Goal: Task Accomplishment & Management: Complete application form

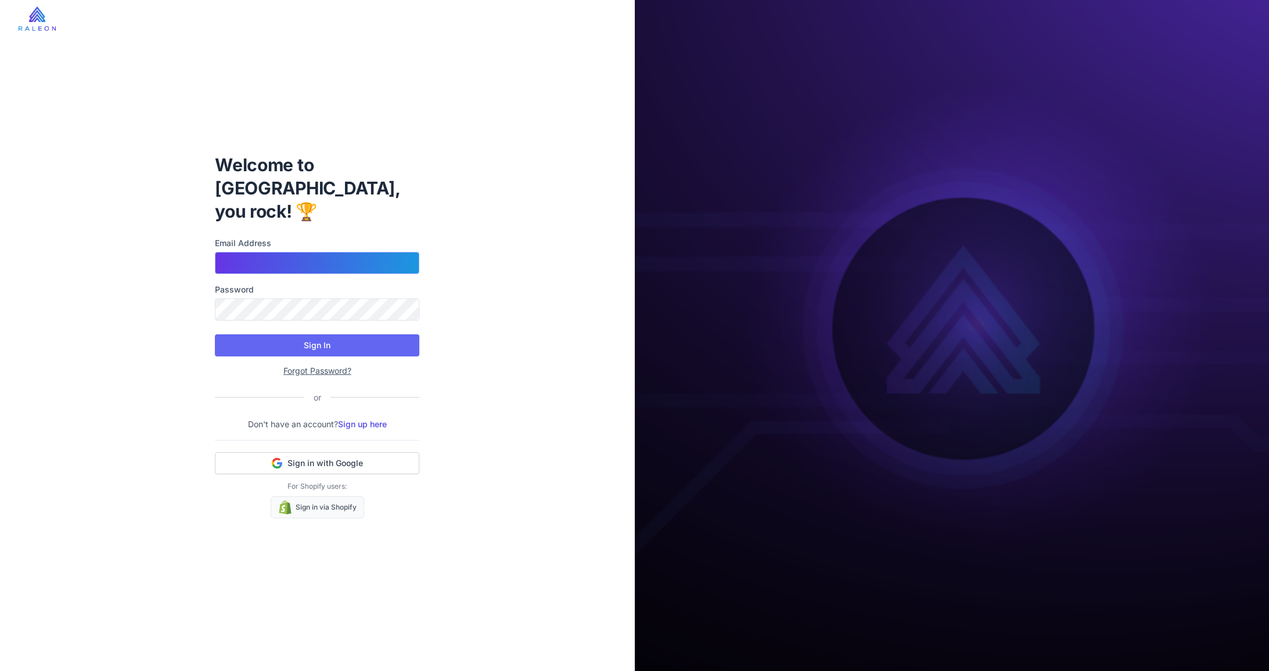
click at [239, 252] on input "Email Address" at bounding box center [317, 263] width 204 height 22
click at [117, 434] on div "Welcome to Raleon, you rock! 🏆 Email Address Password Sign In Forgot Password? …" at bounding box center [317, 335] width 635 height 671
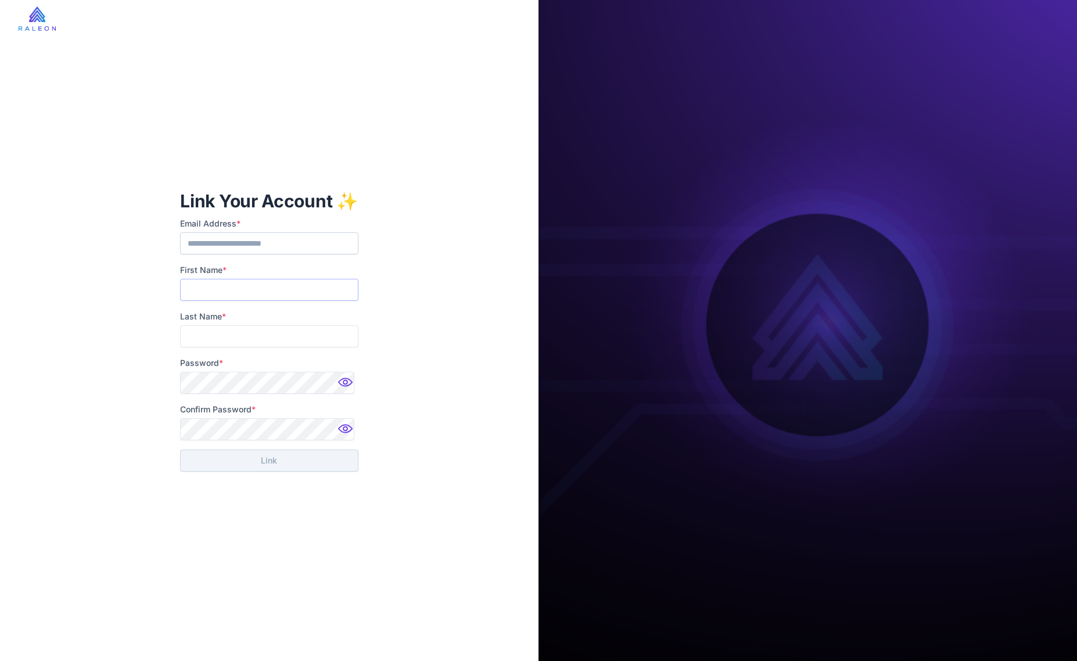
click at [286, 289] on input "First Name *" at bounding box center [269, 290] width 178 height 22
type input "***"
type input "******"
click at [427, 273] on div "**********" at bounding box center [269, 330] width 538 height 661
click at [339, 382] on img at bounding box center [346, 385] width 23 height 23
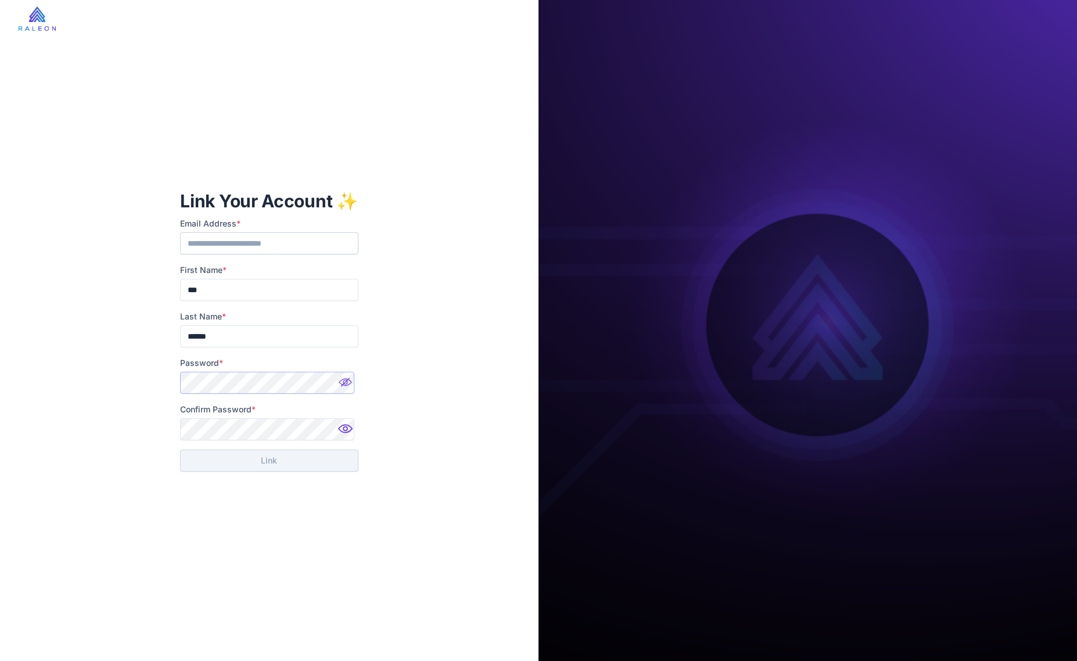
click at [163, 382] on div "**********" at bounding box center [269, 330] width 538 height 661
drag, startPoint x: 189, startPoint y: 515, endPoint x: 221, endPoint y: 510, distance: 32.9
click at [190, 516] on div "**********" at bounding box center [269, 330] width 538 height 661
drag, startPoint x: 265, startPoint y: 462, endPoint x: 243, endPoint y: 488, distance: 34.2
click at [265, 462] on button "Link" at bounding box center [269, 461] width 178 height 22
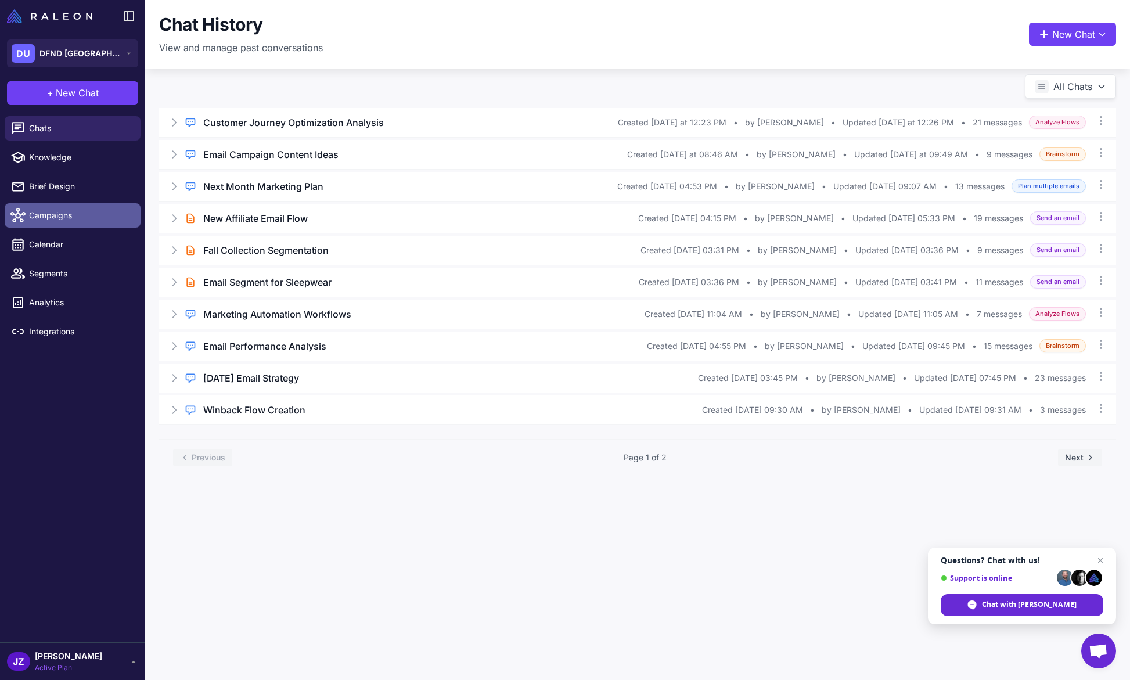
click at [41, 213] on span "Campaigns" at bounding box center [80, 215] width 102 height 13
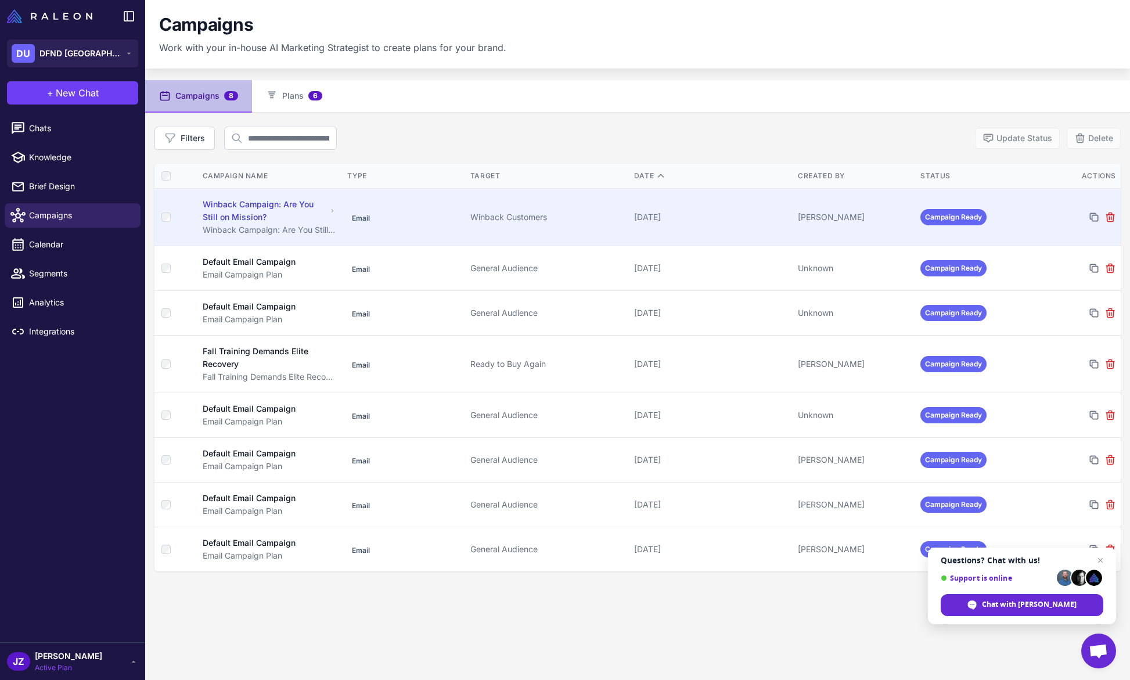
click at [246, 205] on div "Winback Campaign: Are You Still on Mission?" at bounding box center [265, 211] width 125 height 26
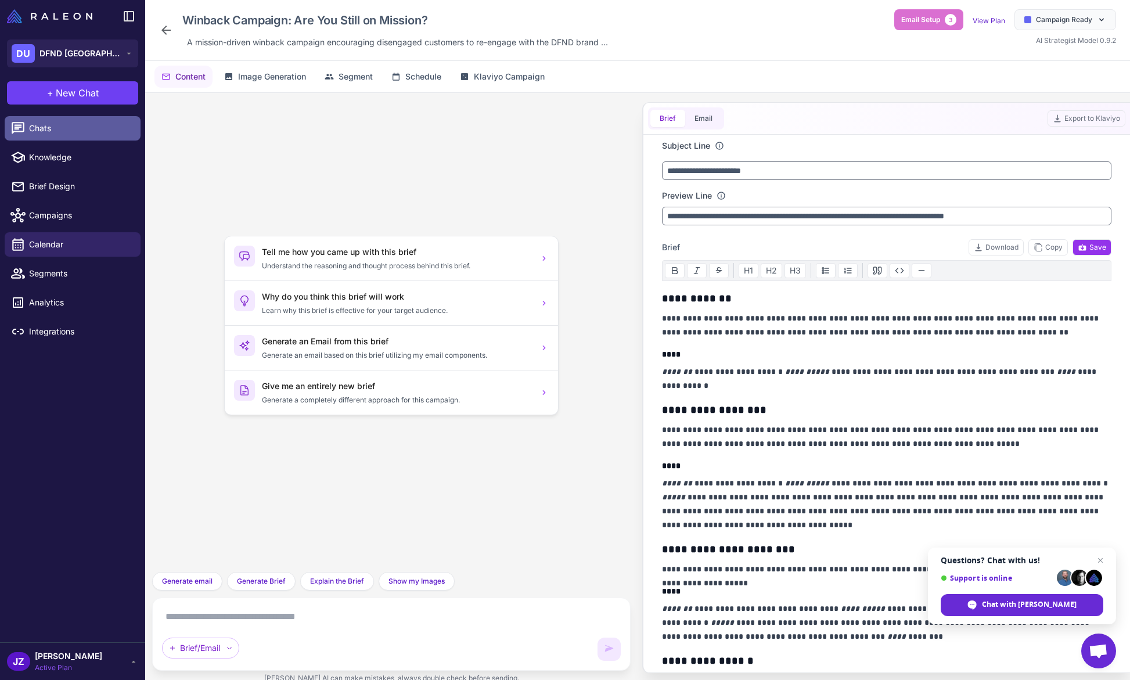
click at [60, 130] on span "Chats" at bounding box center [80, 128] width 102 height 13
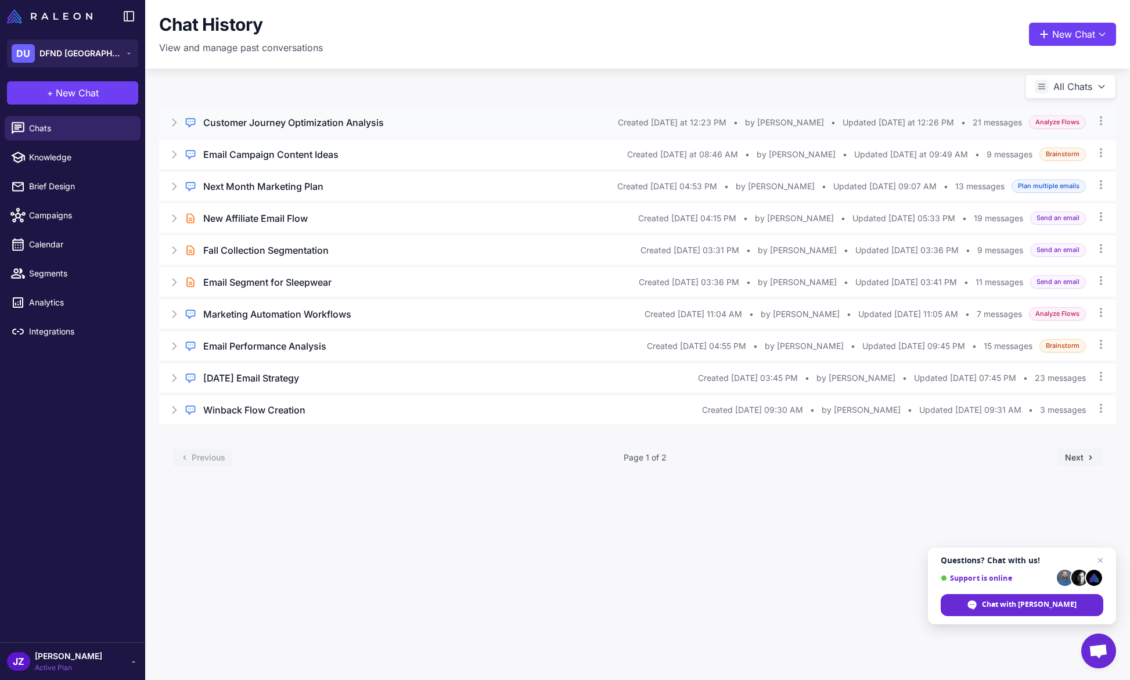
click at [269, 121] on h3 "Customer Journey Optimization Analysis" at bounding box center [293, 123] width 181 height 14
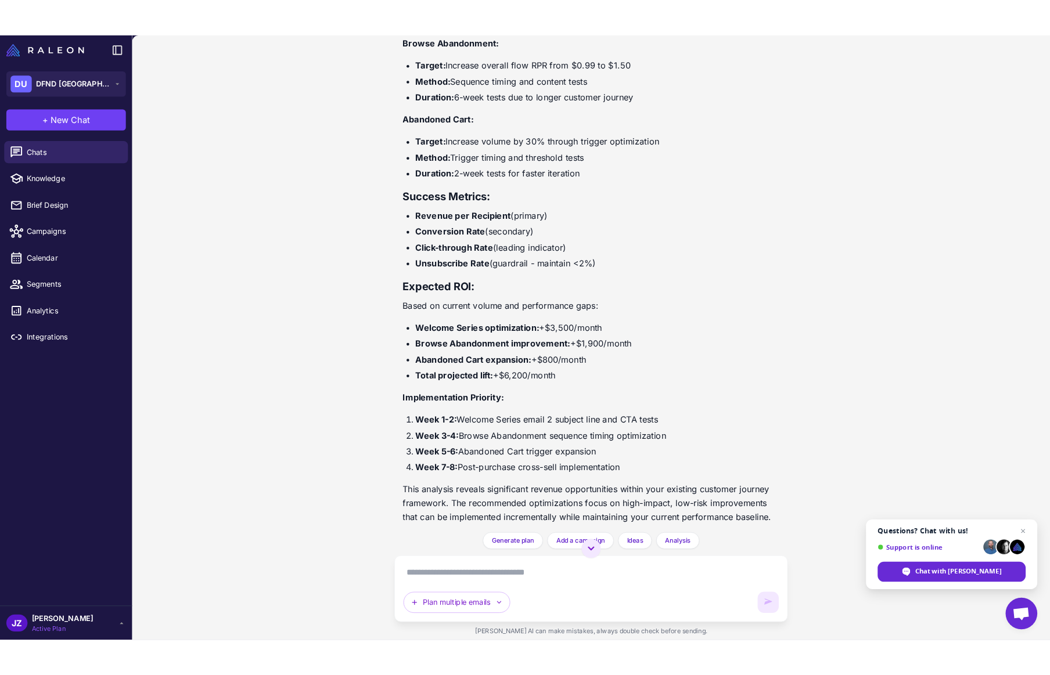
scroll to position [3472, 0]
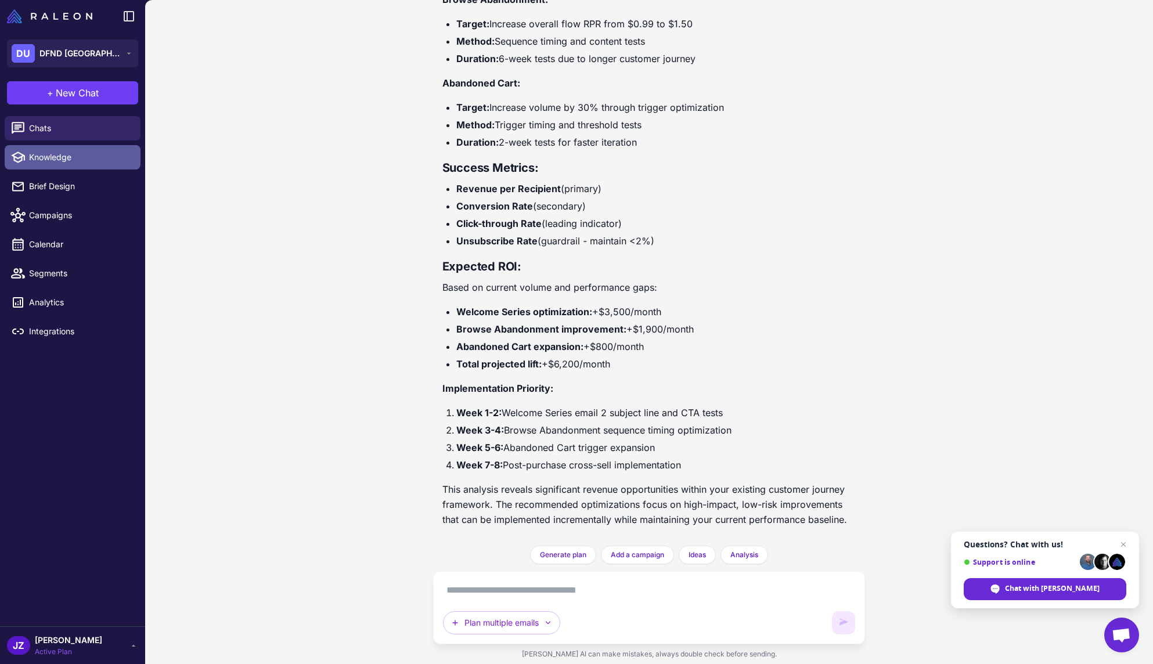
click at [57, 156] on span "Knowledge" at bounding box center [80, 157] width 102 height 13
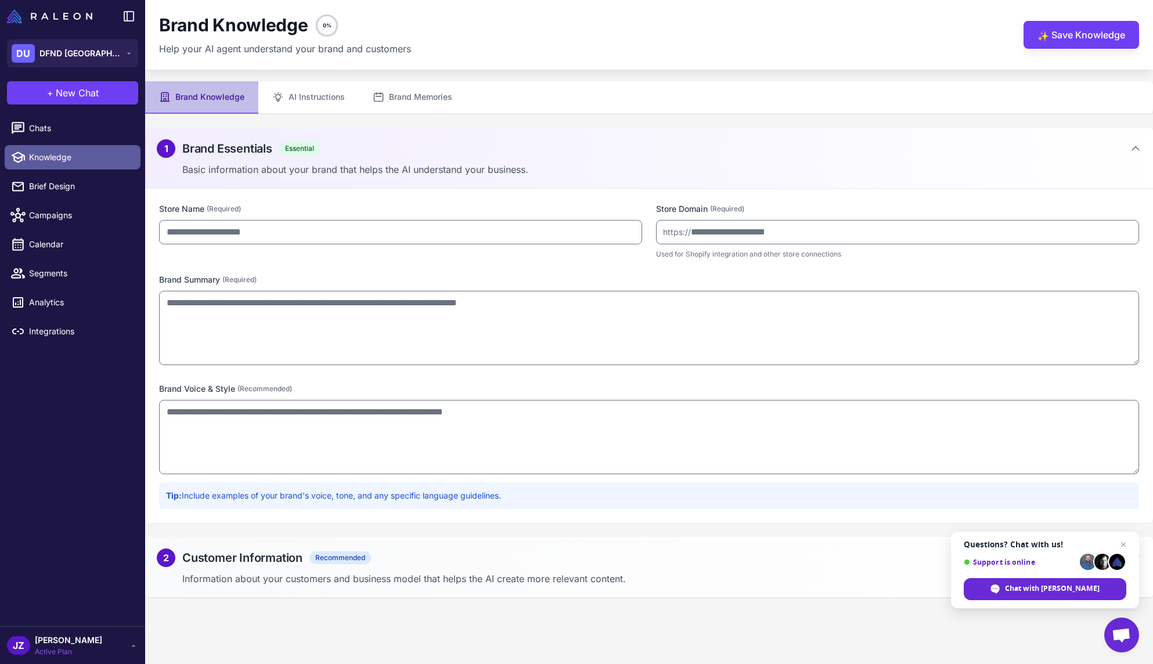
type input "********"
type input "**********"
type textarea "**********"
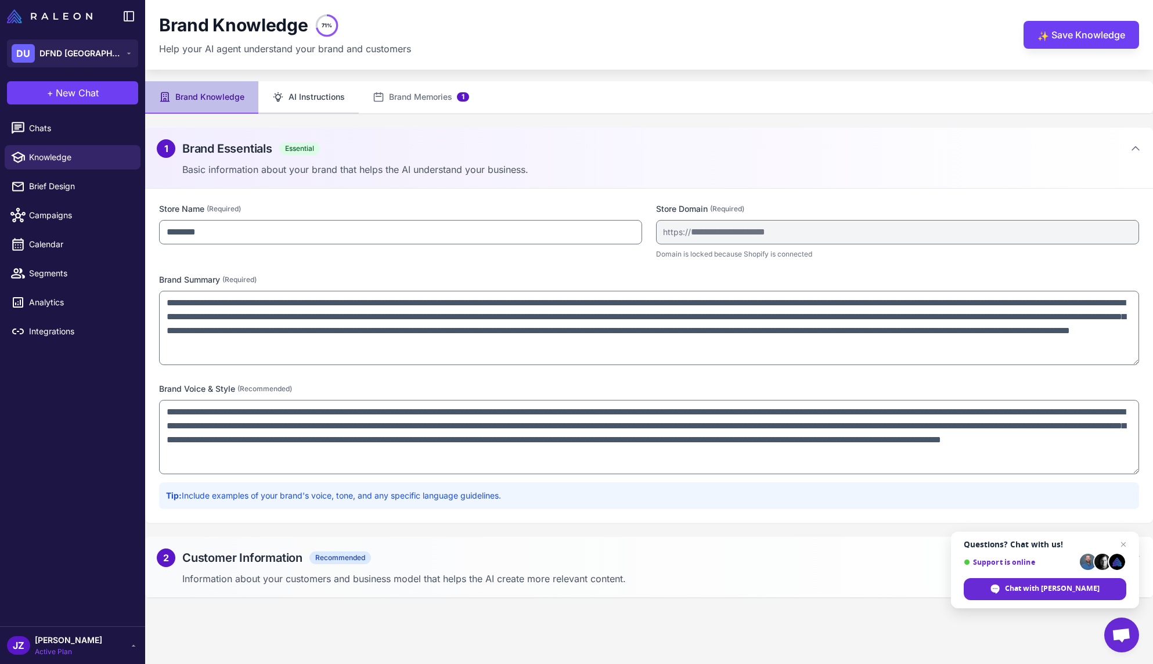
click at [314, 92] on button "AI Instructions" at bounding box center [308, 97] width 100 height 33
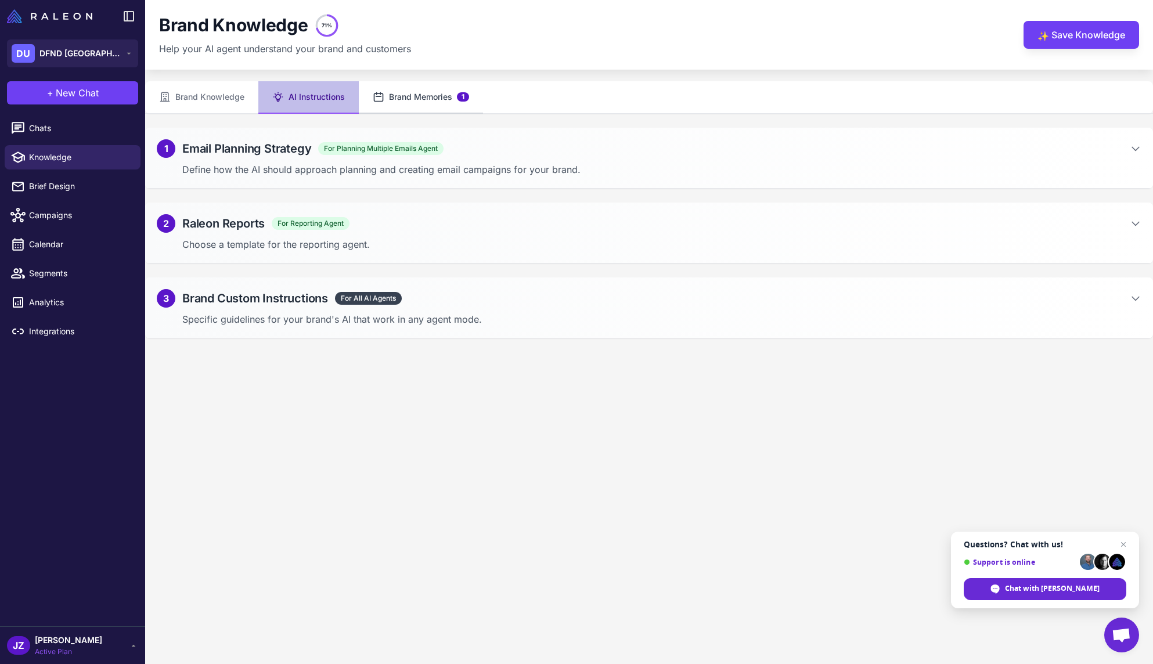
click at [427, 98] on button "Brand Memories 1" at bounding box center [421, 97] width 124 height 33
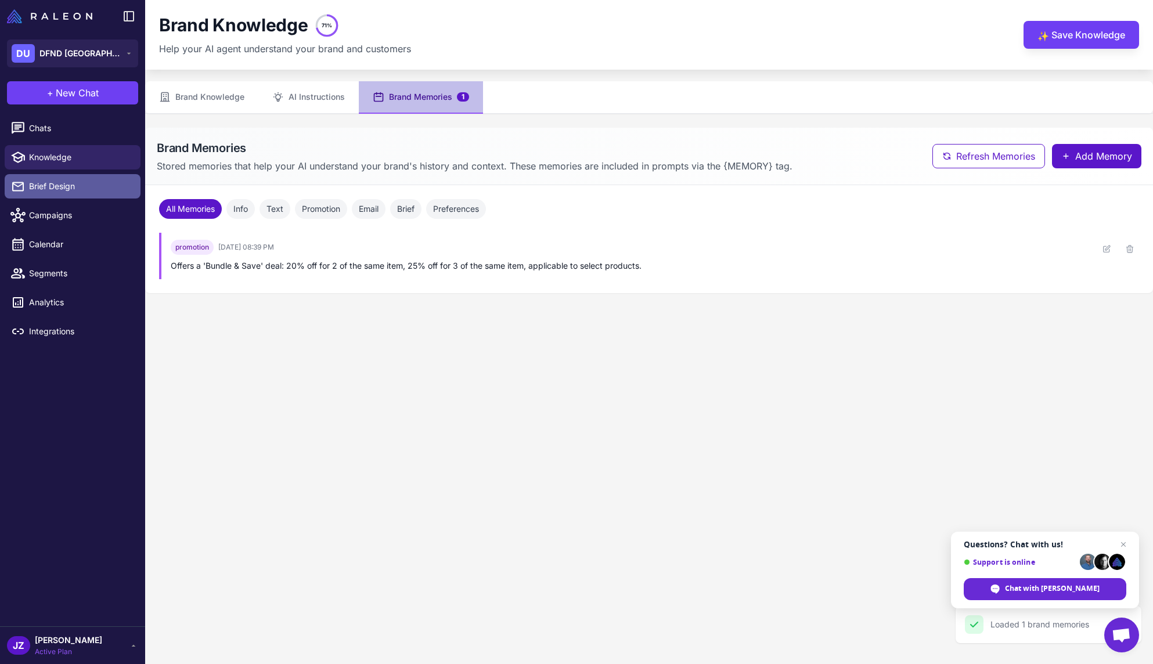
click at [57, 184] on span "Brief Design" at bounding box center [80, 186] width 102 height 13
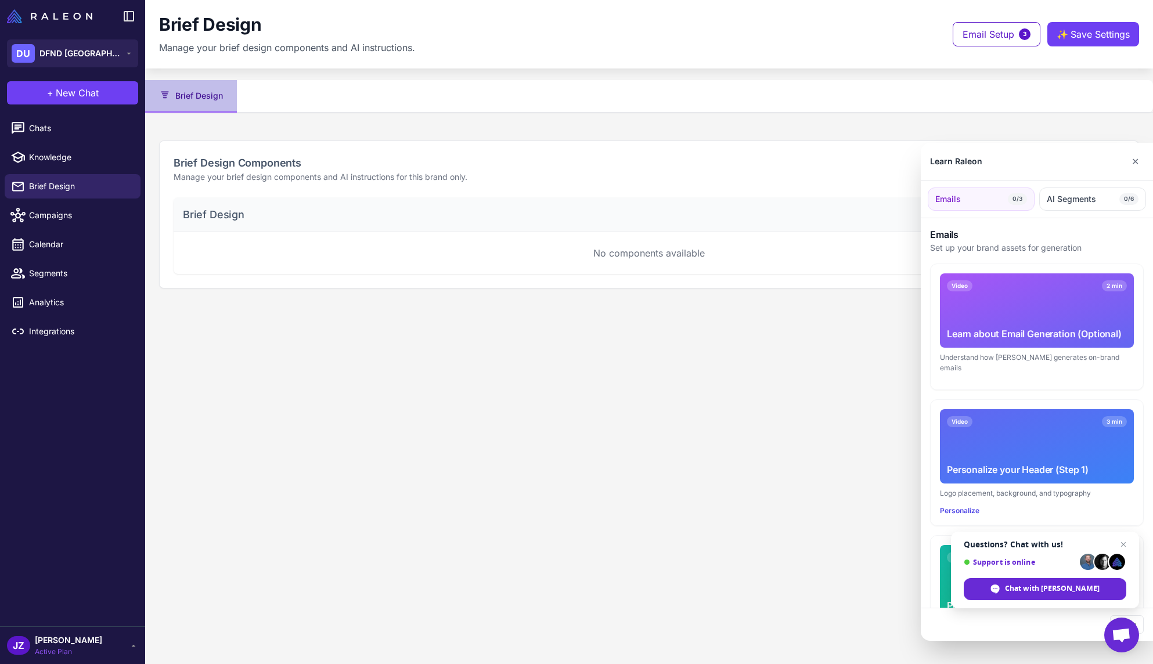
click at [38, 217] on div at bounding box center [576, 332] width 1153 height 664
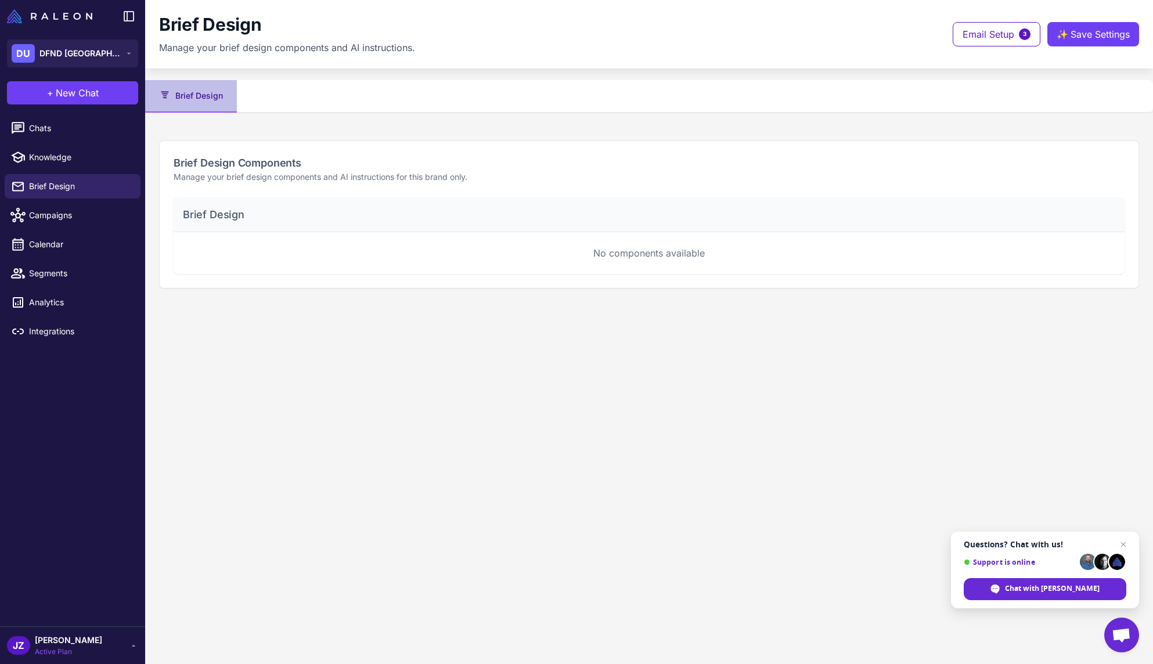
click at [38, 217] on span "Campaigns" at bounding box center [80, 215] width 102 height 13
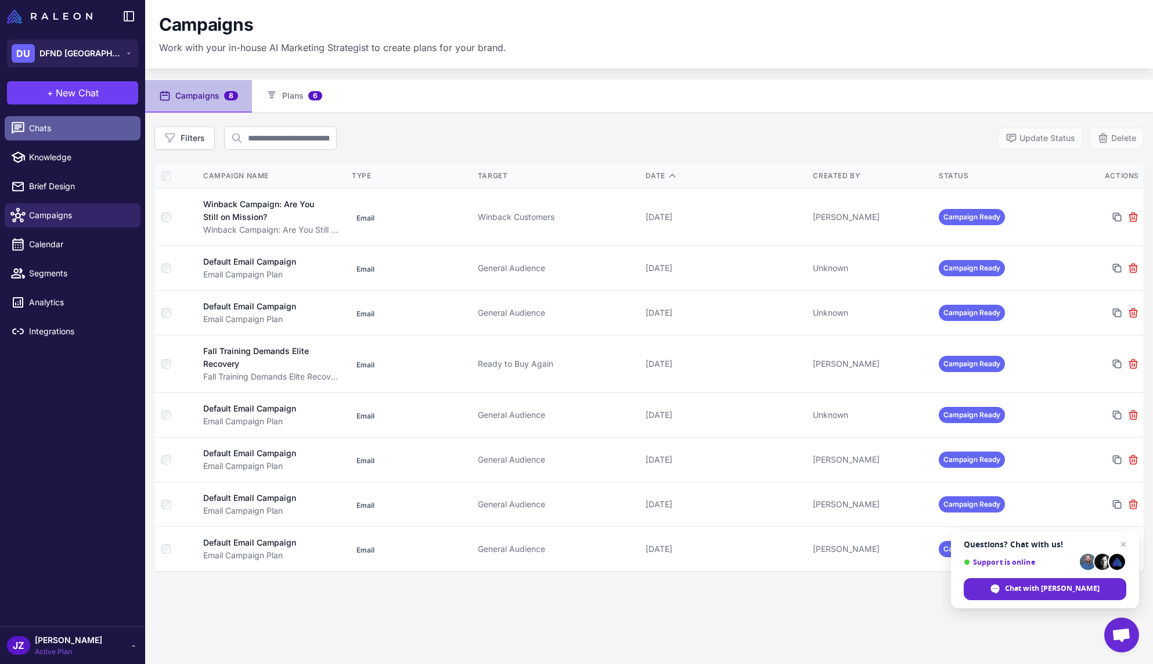
click at [65, 129] on span "Chats" at bounding box center [80, 128] width 102 height 13
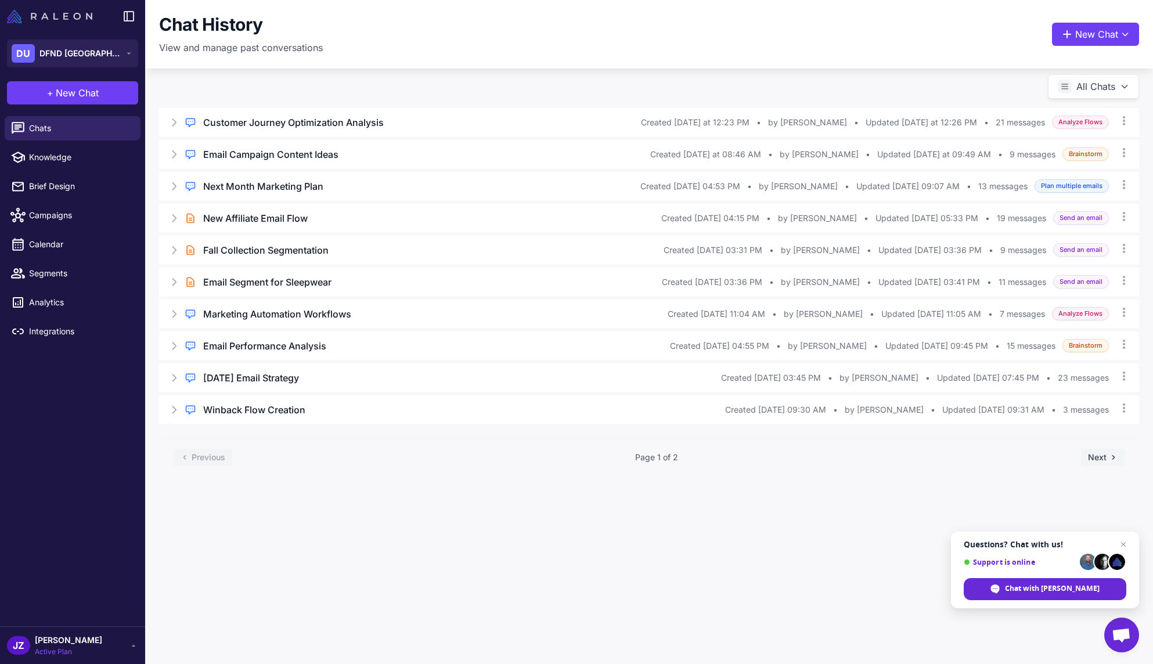
click at [70, 15] on img at bounding box center [49, 16] width 85 height 14
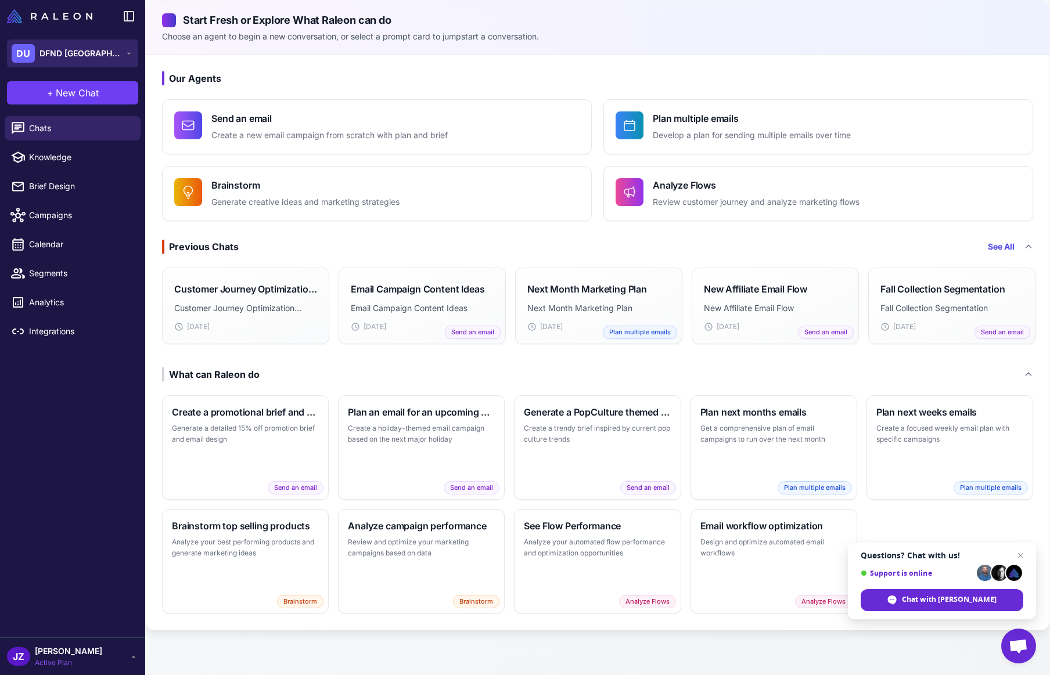
click at [128, 53] on icon at bounding box center [129, 54] width 4 height 2
click at [57, 131] on span "Chats" at bounding box center [80, 128] width 102 height 13
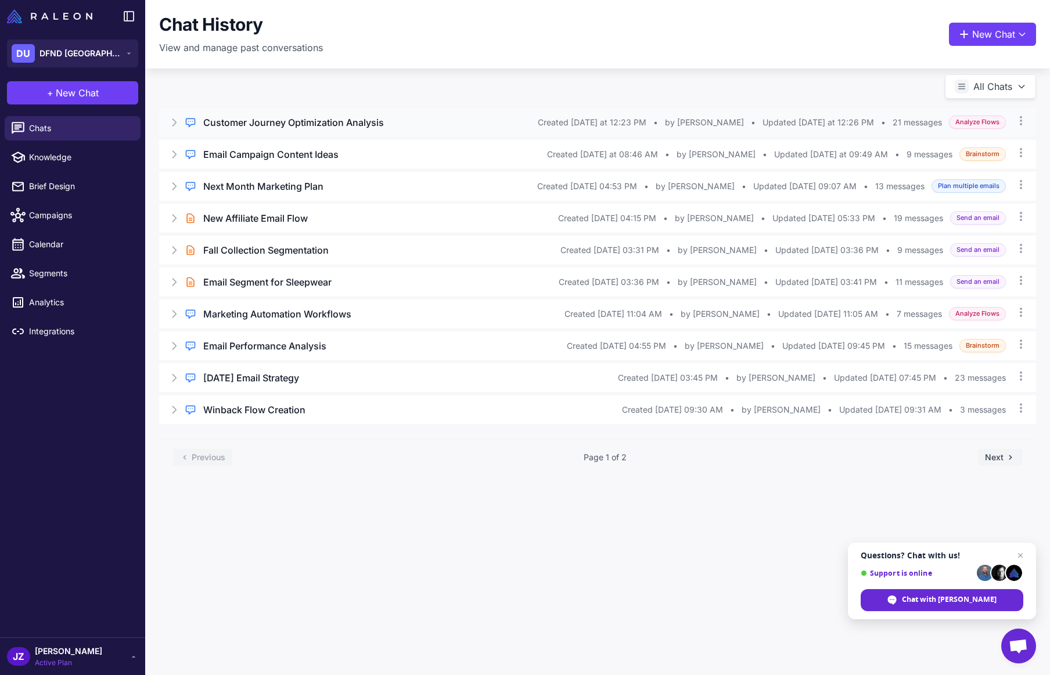
click at [289, 122] on h3 "Customer Journey Optimization Analysis" at bounding box center [293, 123] width 181 height 14
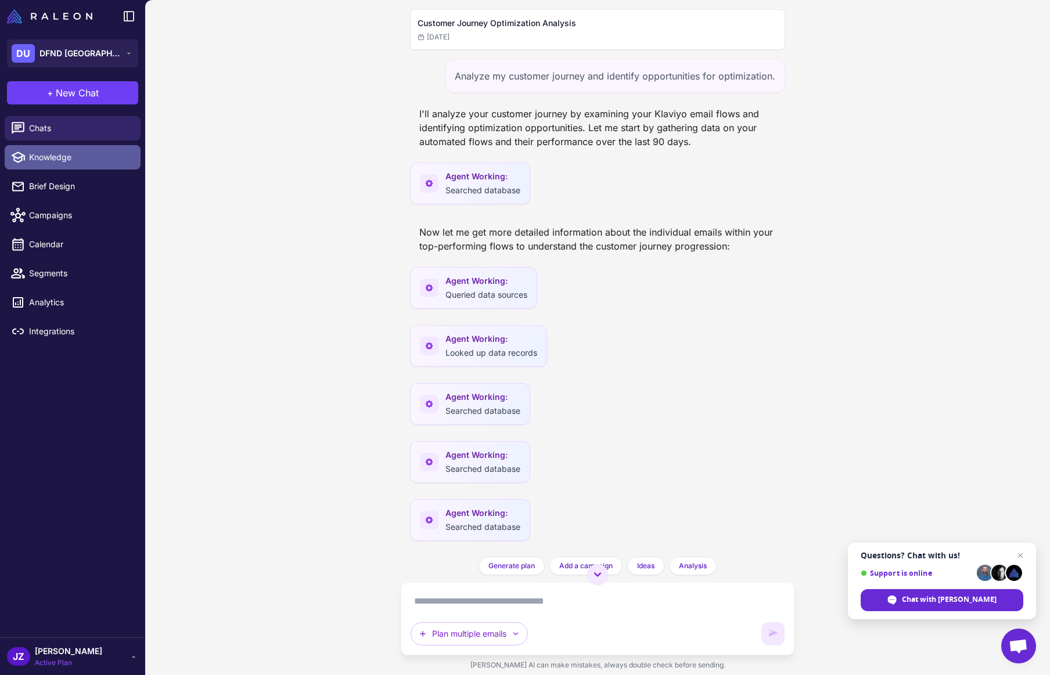
click at [52, 153] on span "Knowledge" at bounding box center [80, 157] width 102 height 13
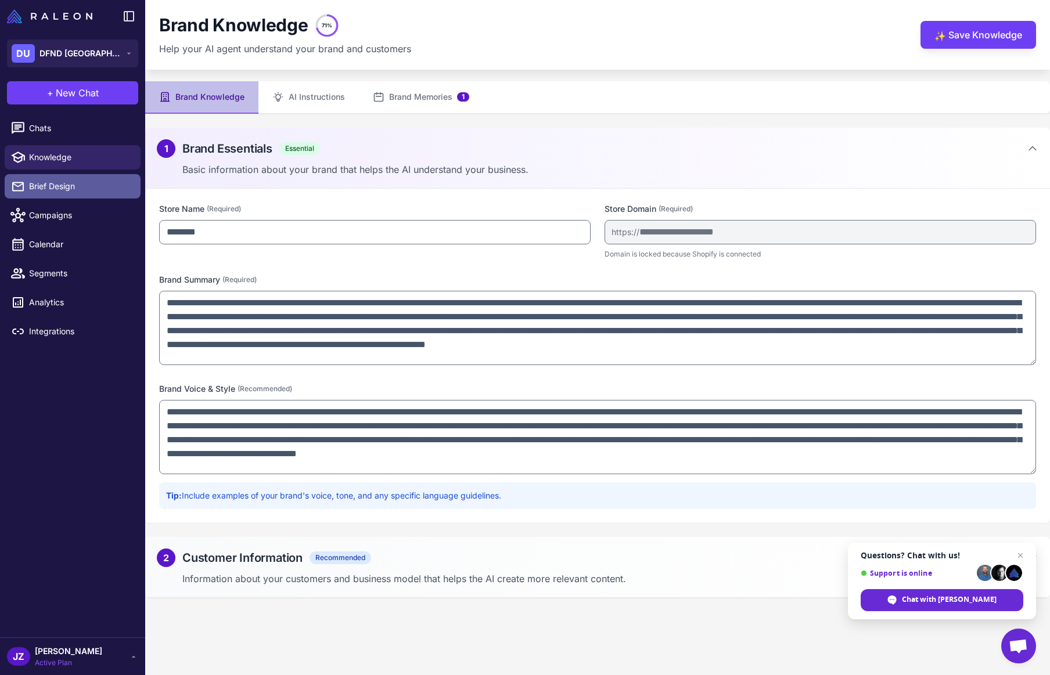
click at [34, 185] on span "Brief Design" at bounding box center [80, 186] width 102 height 13
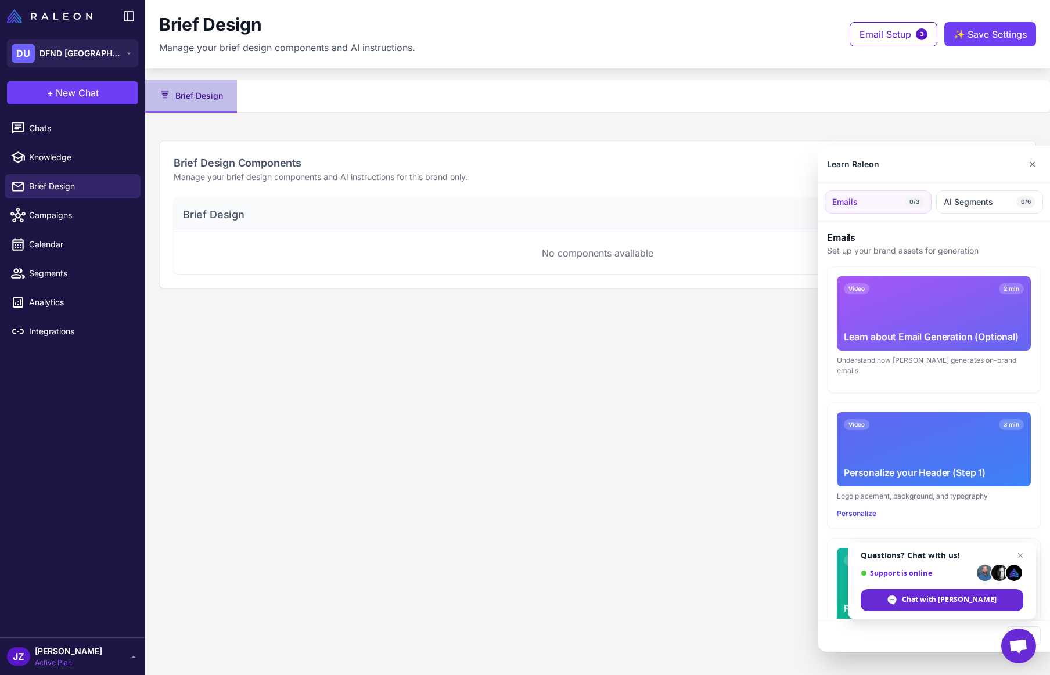
click at [64, 214] on div at bounding box center [525, 337] width 1050 height 675
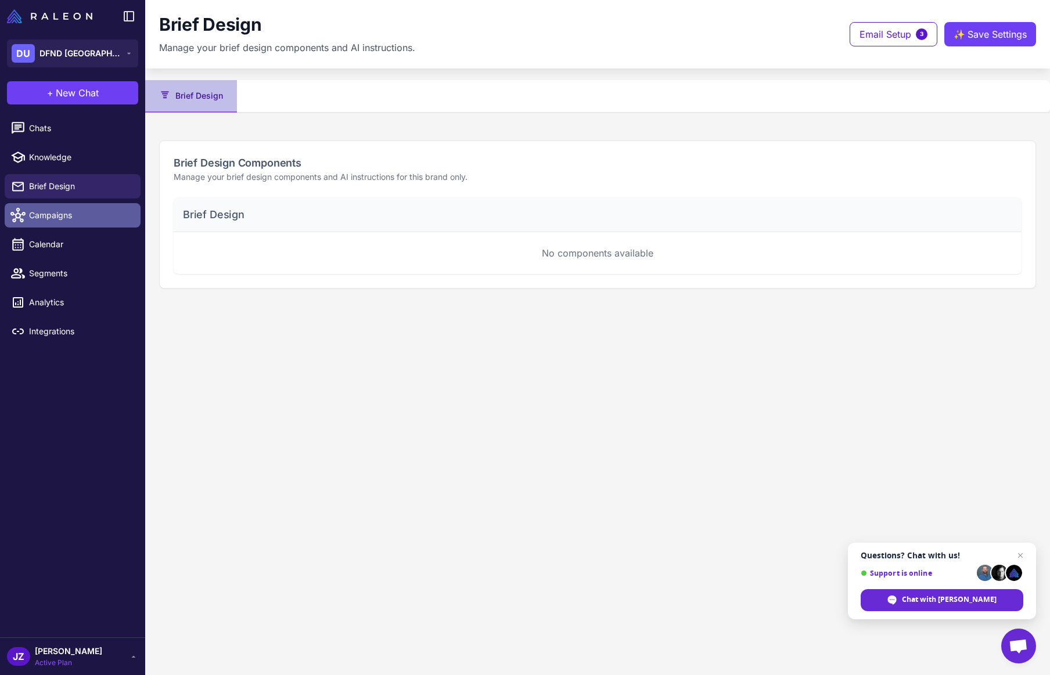
click at [57, 214] on span "Campaigns" at bounding box center [80, 215] width 102 height 13
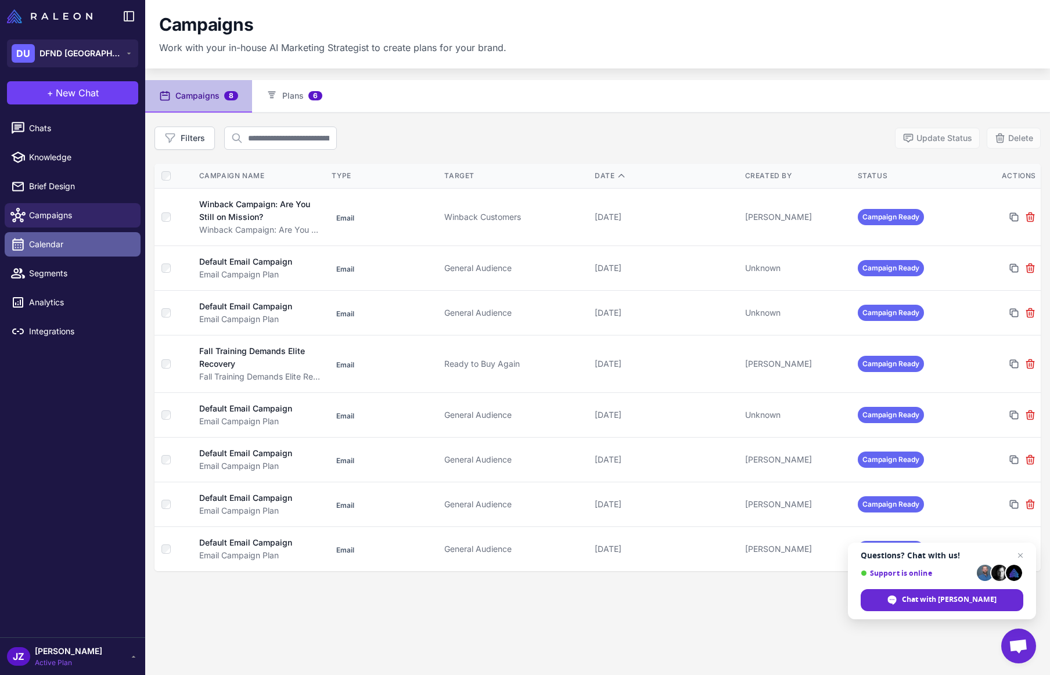
click at [54, 242] on span "Calendar" at bounding box center [80, 244] width 102 height 13
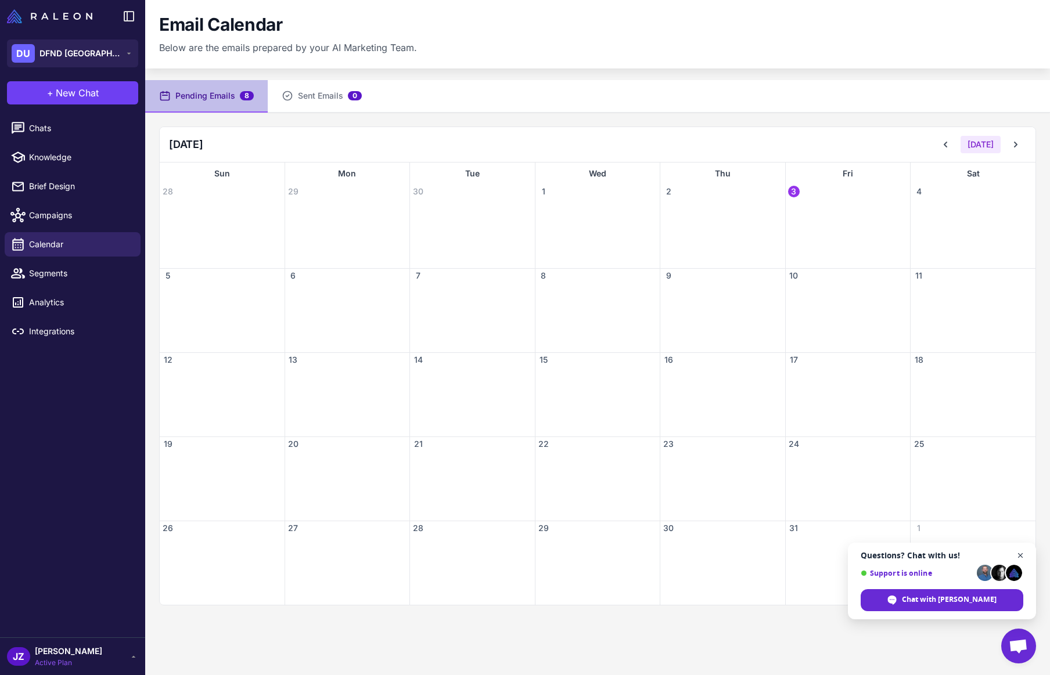
click at [1022, 554] on span "Close chat" at bounding box center [1020, 556] width 15 height 15
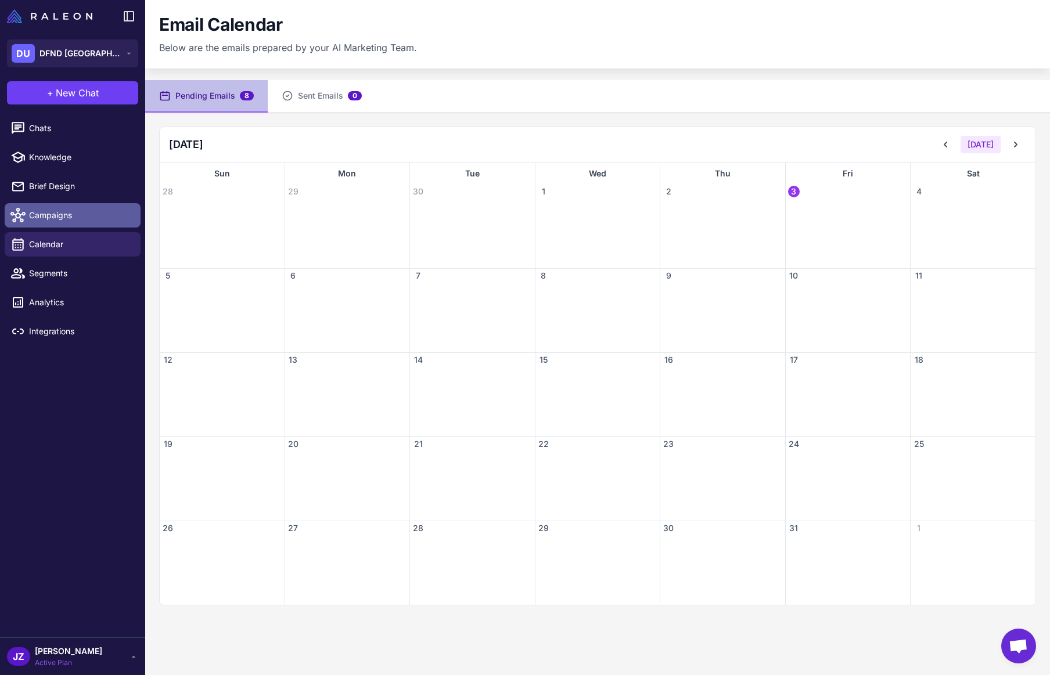
click at [51, 213] on span "Campaigns" at bounding box center [80, 215] width 102 height 13
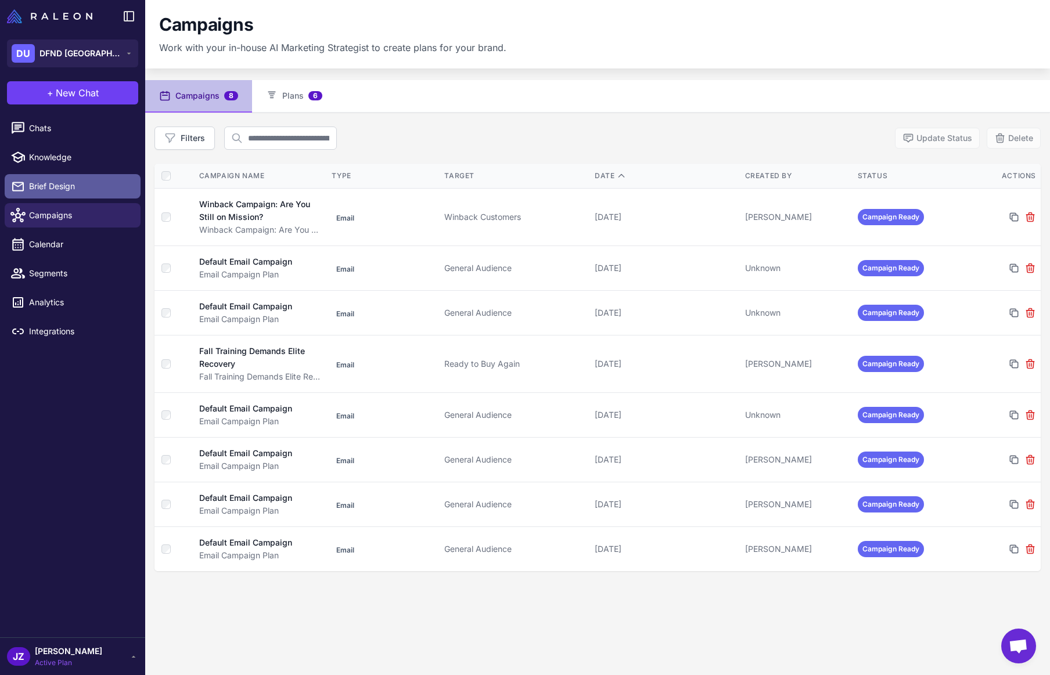
click at [45, 184] on span "Brief Design" at bounding box center [80, 186] width 102 height 13
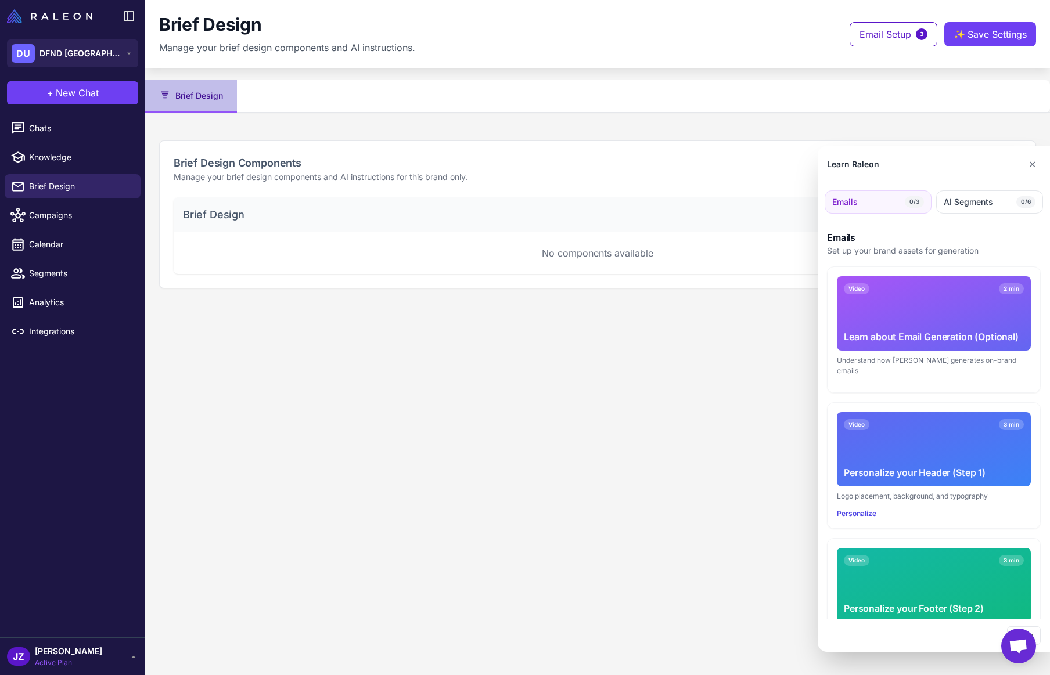
click at [58, 157] on div at bounding box center [525, 337] width 1050 height 675
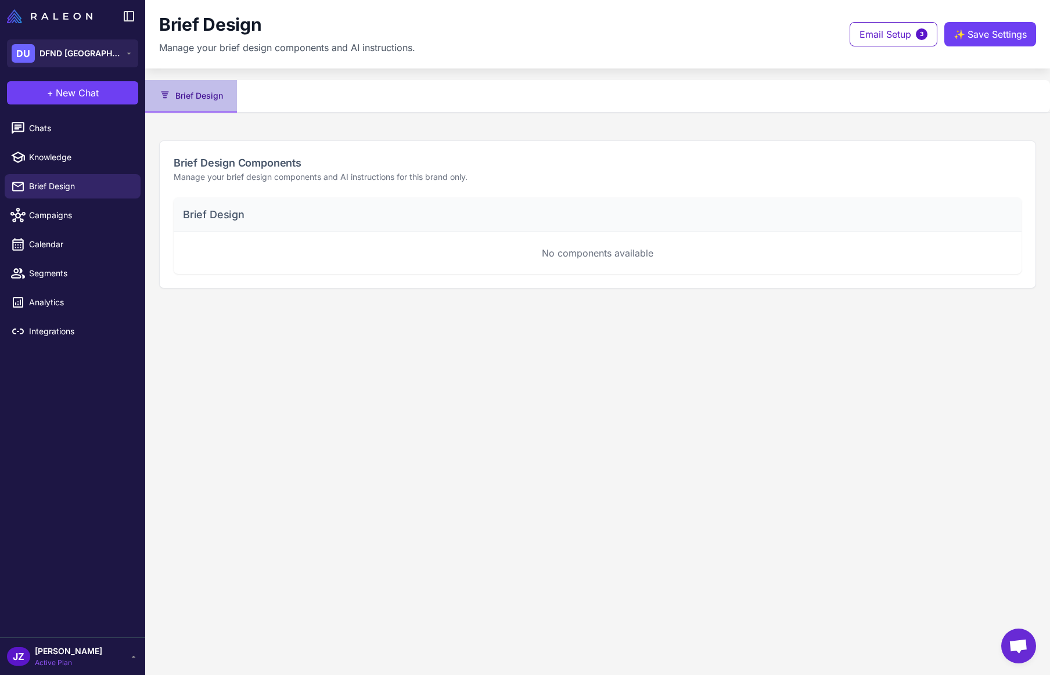
click at [58, 157] on span "Knowledge" at bounding box center [80, 157] width 102 height 13
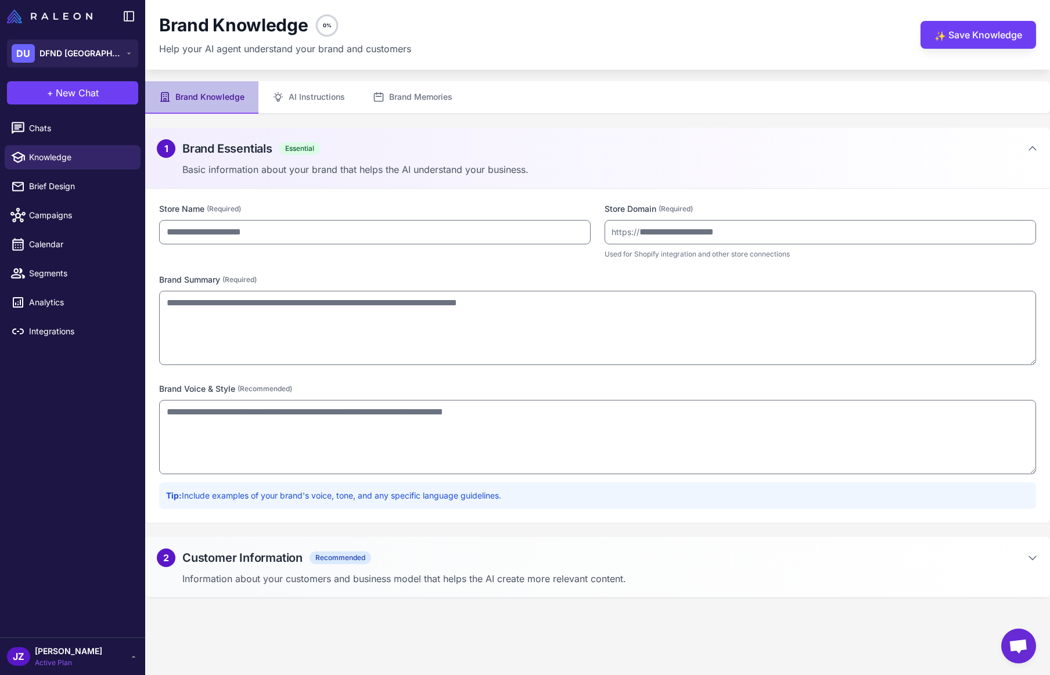
type input "********"
type input "**********"
type textarea "**********"
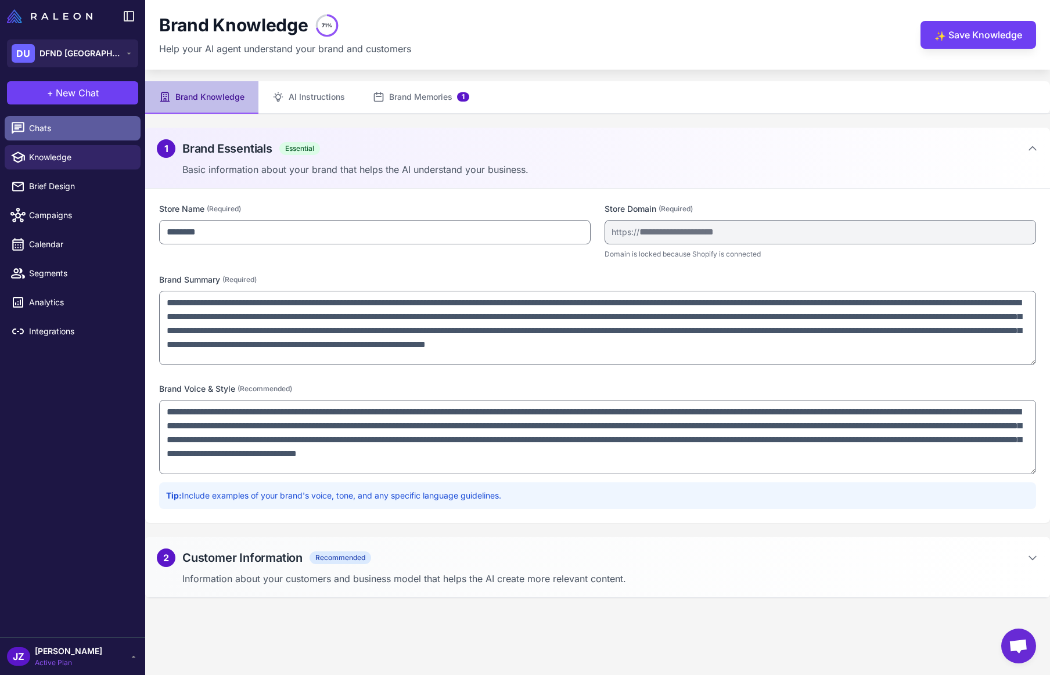
click at [71, 131] on span "Chats" at bounding box center [80, 128] width 102 height 13
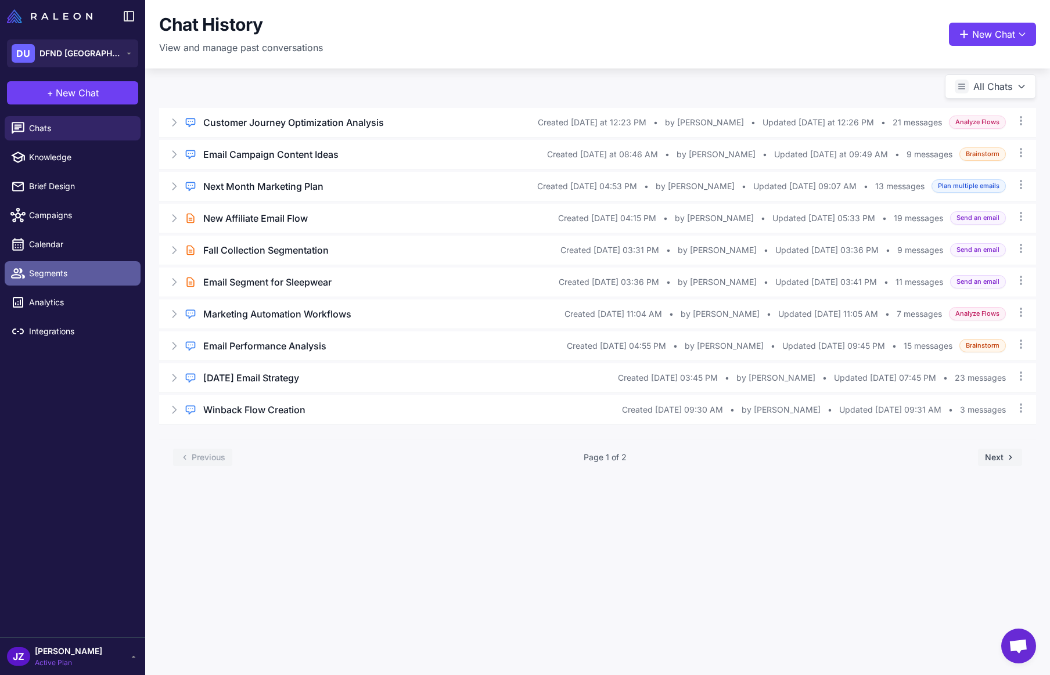
click at [42, 270] on span "Segments" at bounding box center [80, 273] width 102 height 13
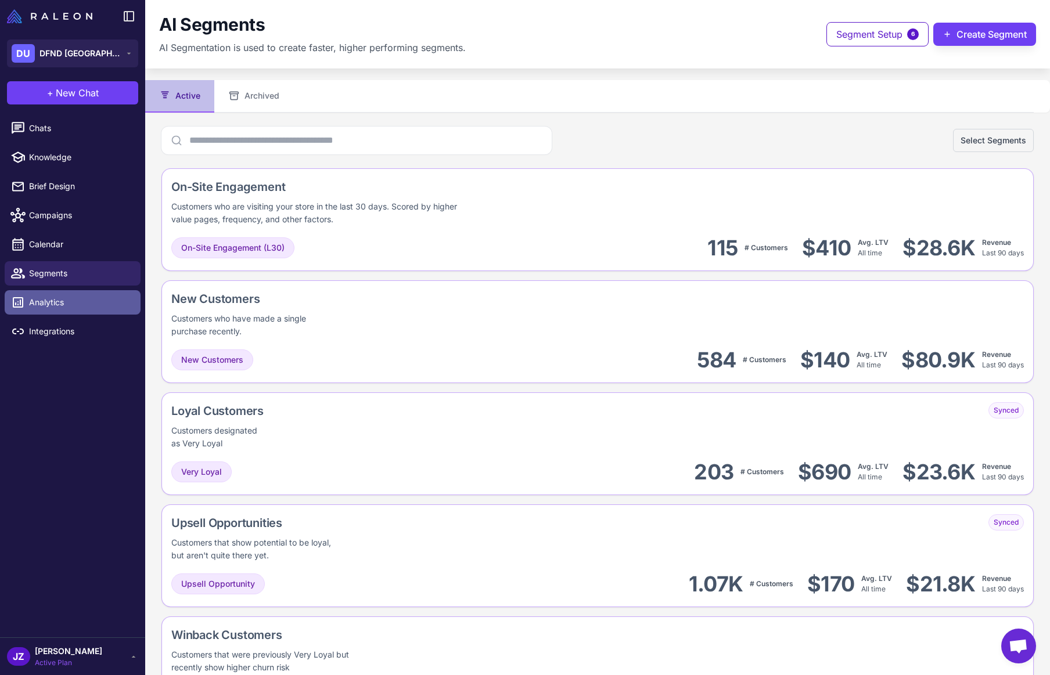
click at [44, 302] on span "Analytics" at bounding box center [80, 302] width 102 height 13
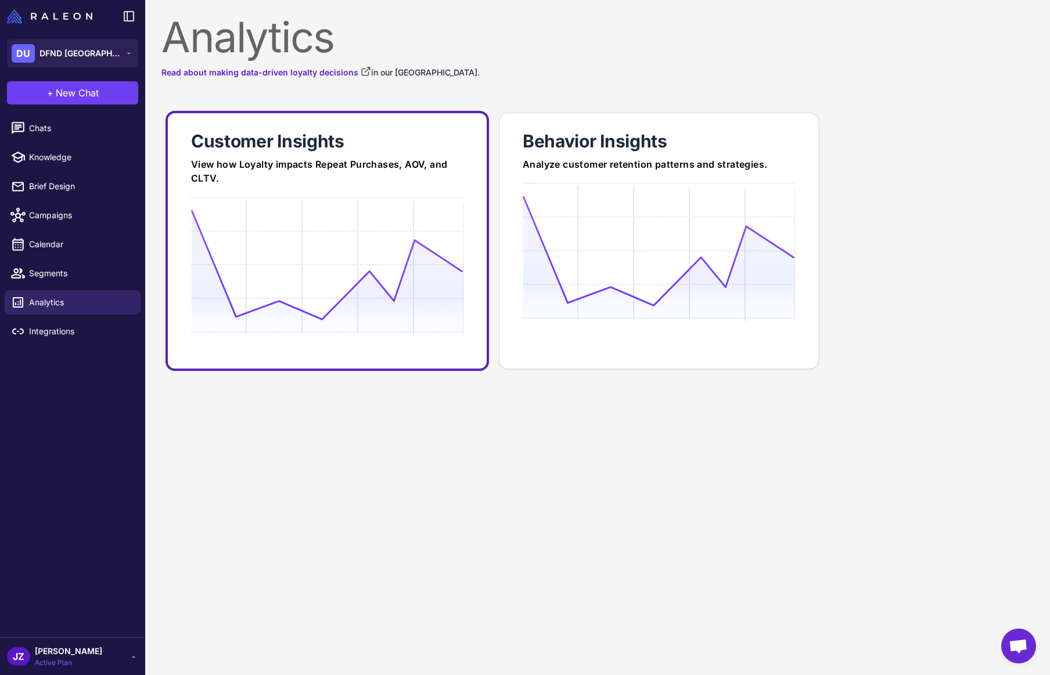
click at [299, 139] on div "Customer Insights" at bounding box center [327, 141] width 272 height 23
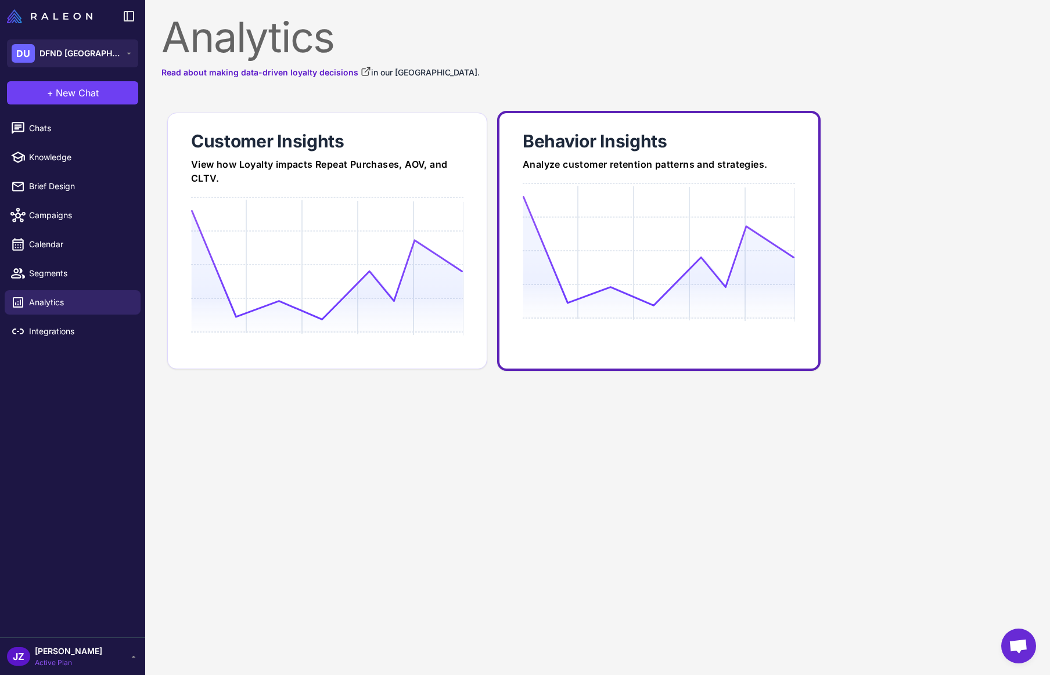
click at [545, 139] on div "Behavior Insights" at bounding box center [659, 141] width 272 height 23
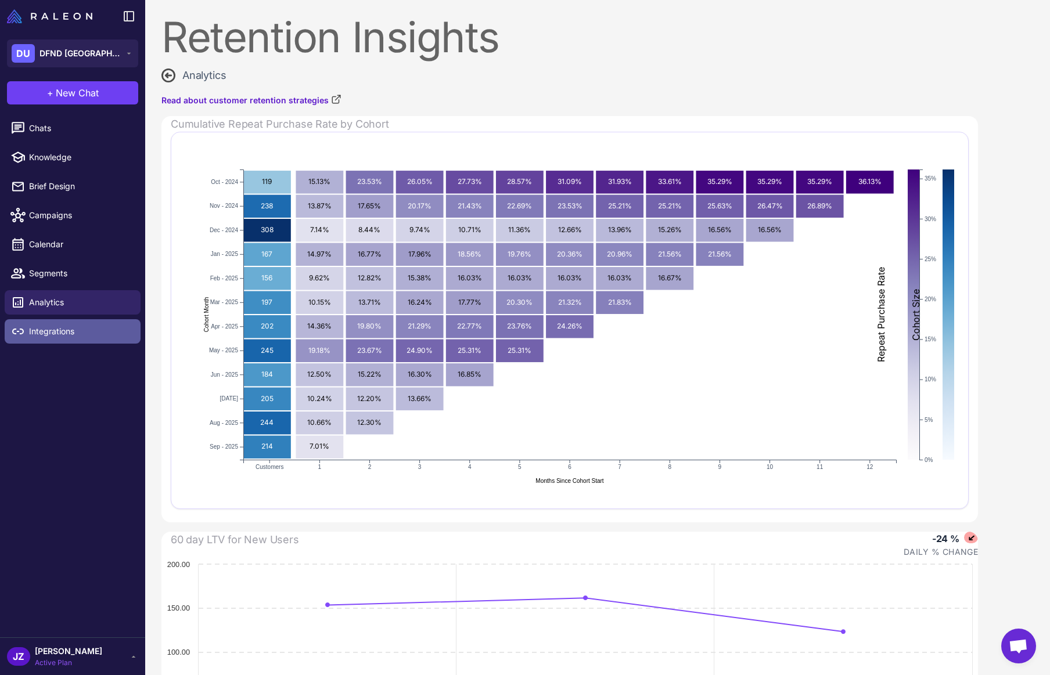
click at [47, 332] on span "Integrations" at bounding box center [80, 331] width 102 height 13
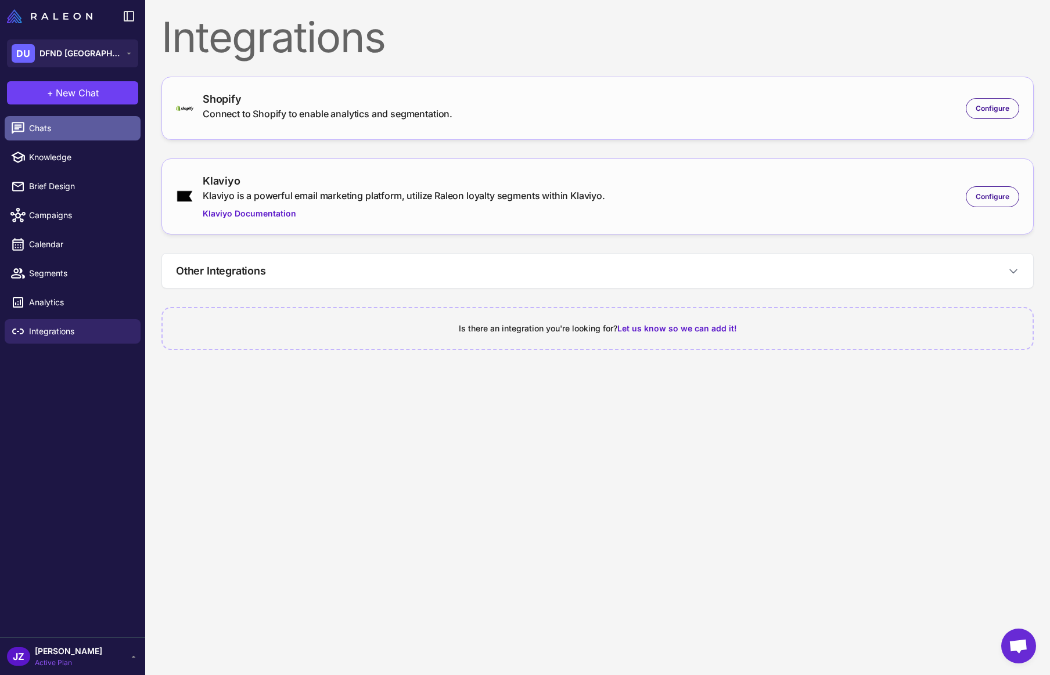
click at [60, 128] on span "Chats" at bounding box center [80, 128] width 102 height 13
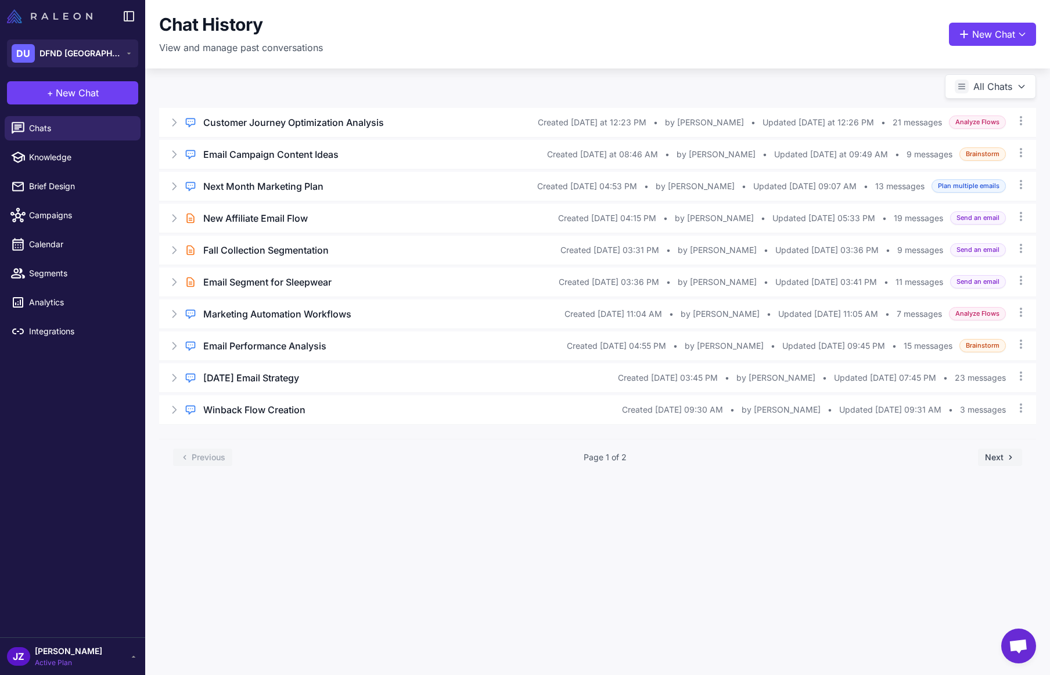
click at [60, 13] on img at bounding box center [49, 16] width 85 height 14
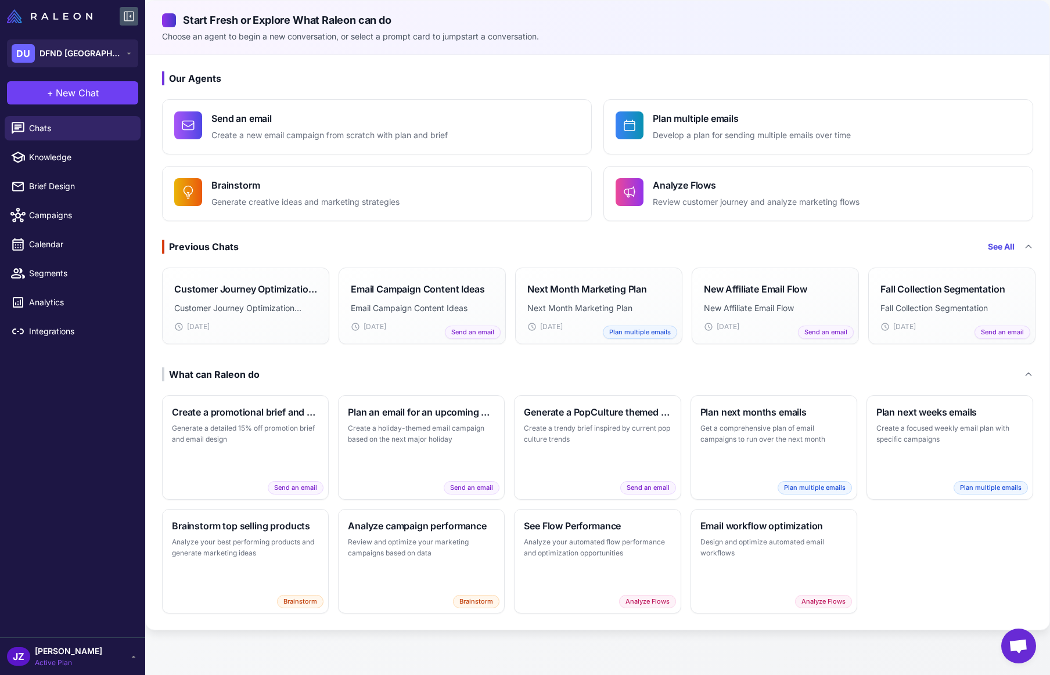
click at [126, 14] on icon at bounding box center [129, 16] width 14 height 14
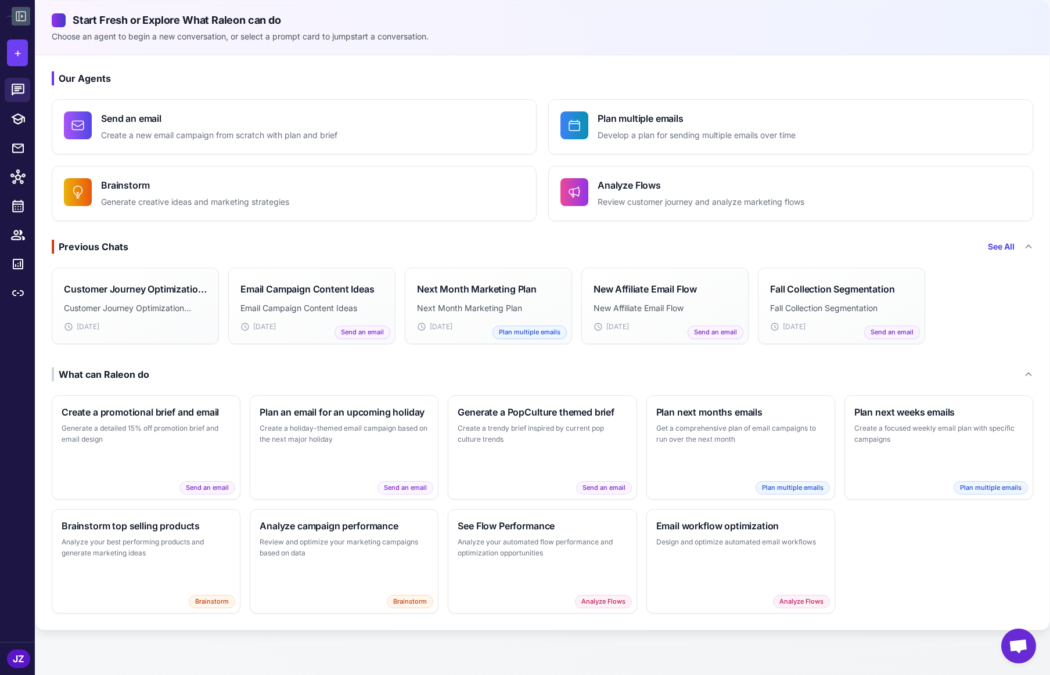
click at [20, 13] on icon at bounding box center [21, 16] width 14 height 14
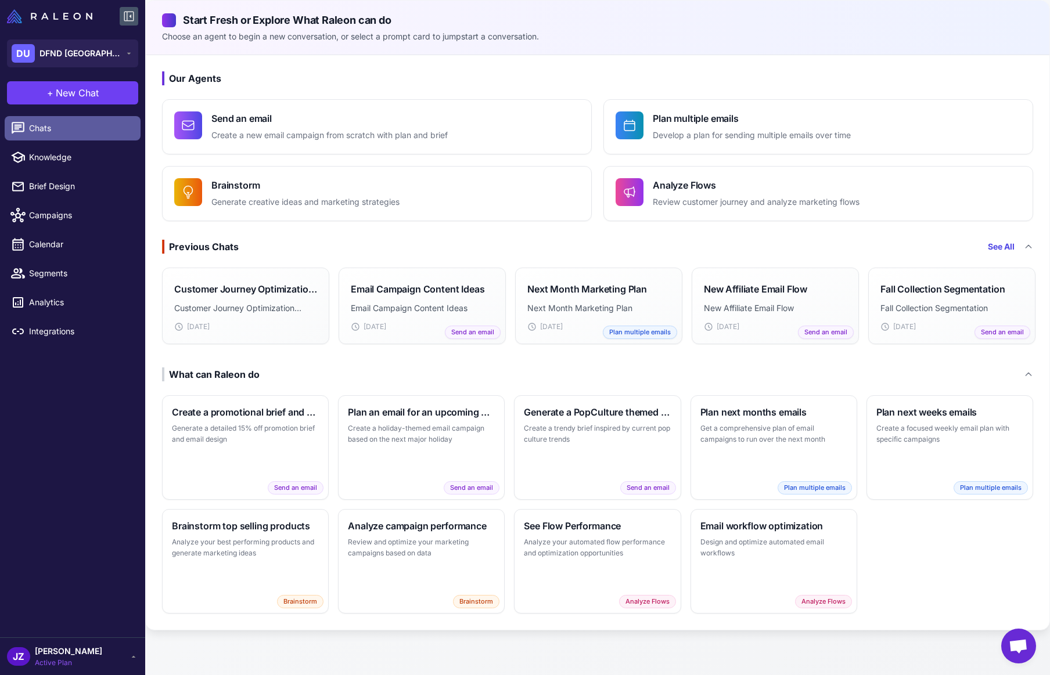
click at [45, 130] on span "Chats" at bounding box center [80, 128] width 102 height 13
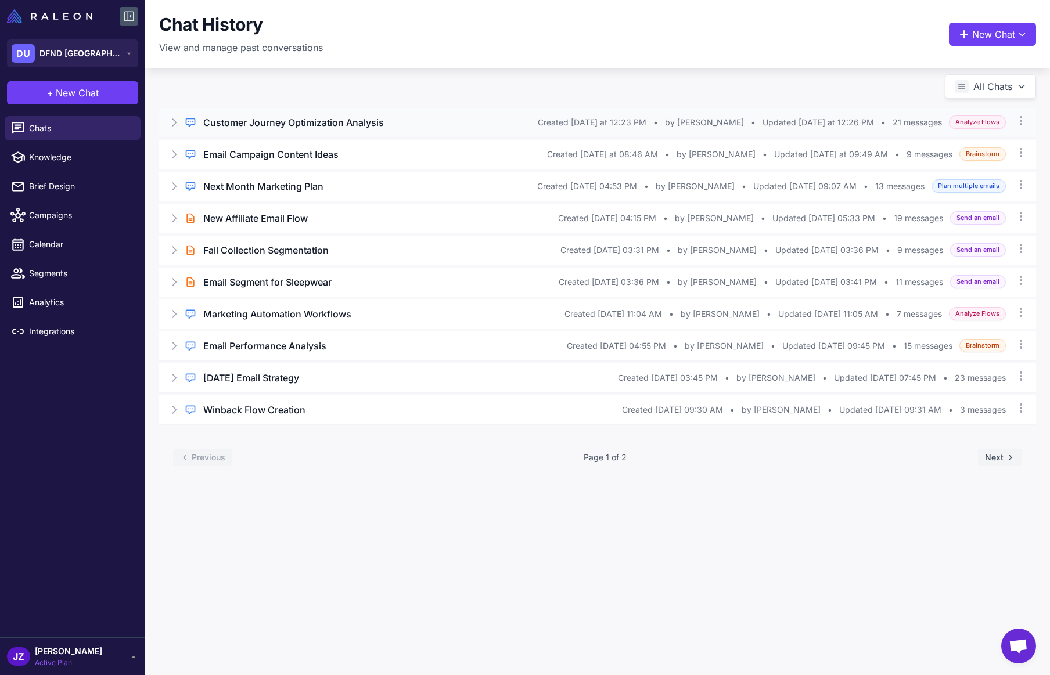
click at [265, 123] on h3 "Customer Journey Optimization Analysis" at bounding box center [293, 123] width 181 height 14
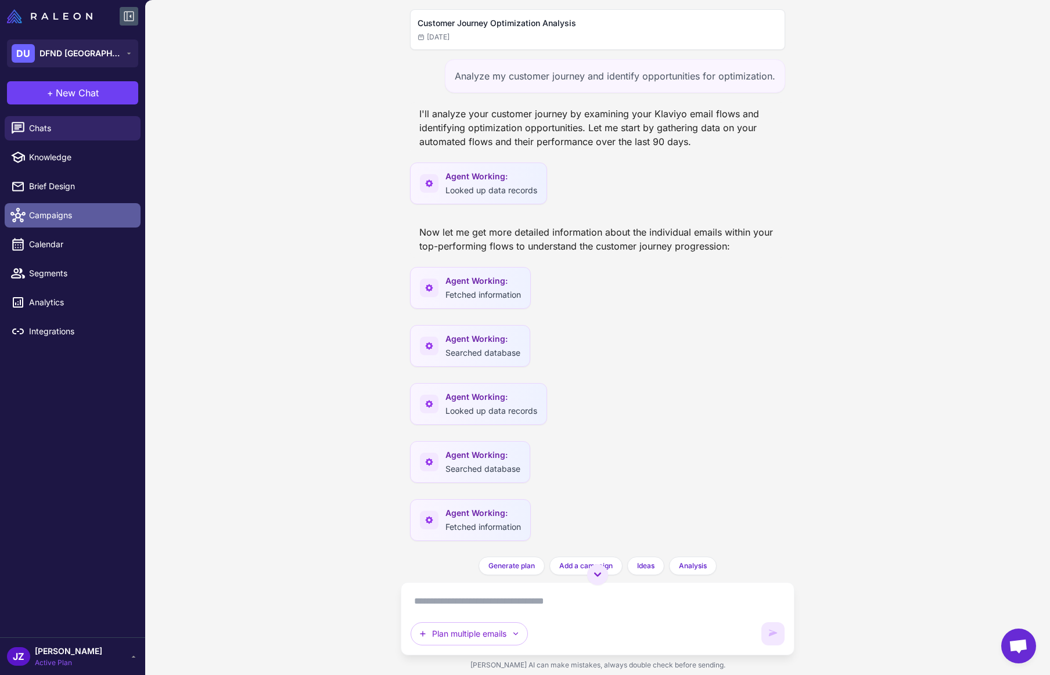
click at [55, 214] on span "Campaigns" at bounding box center [80, 215] width 102 height 13
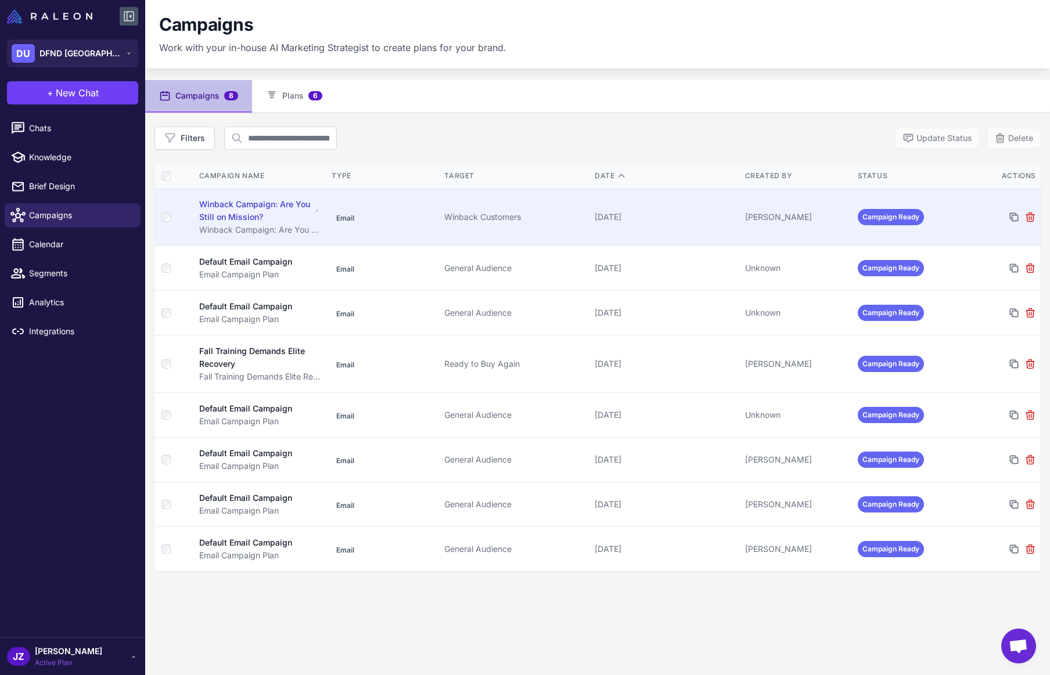
click at [254, 206] on div "Winback Campaign: Are You Still on Mission?" at bounding box center [255, 211] width 113 height 26
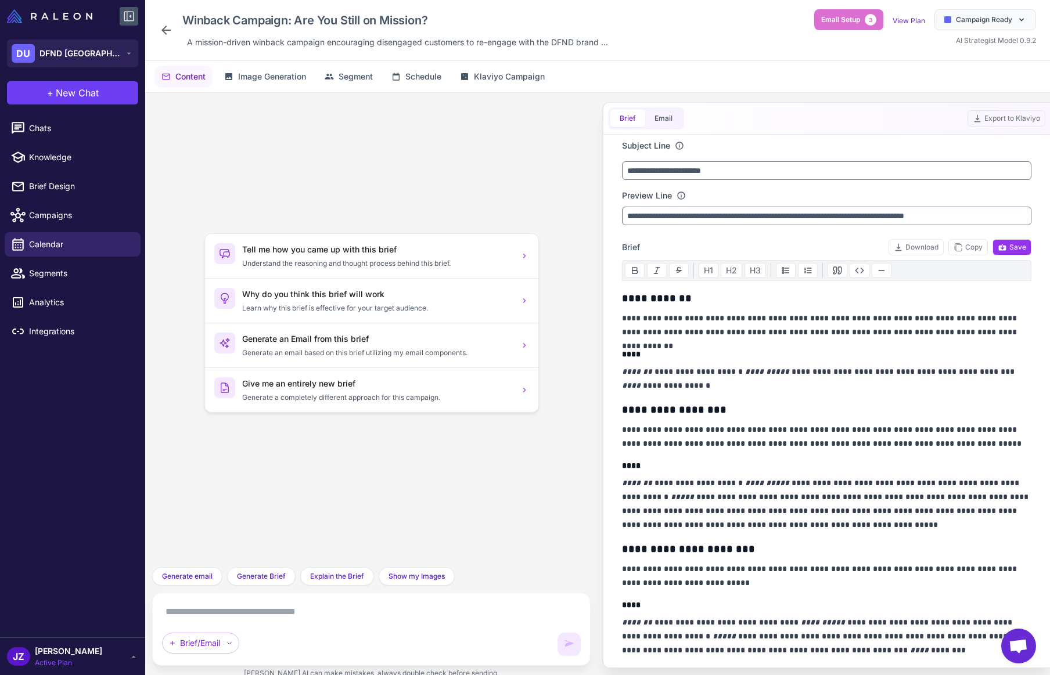
click at [49, 660] on span "Active Plan" at bounding box center [68, 663] width 67 height 10
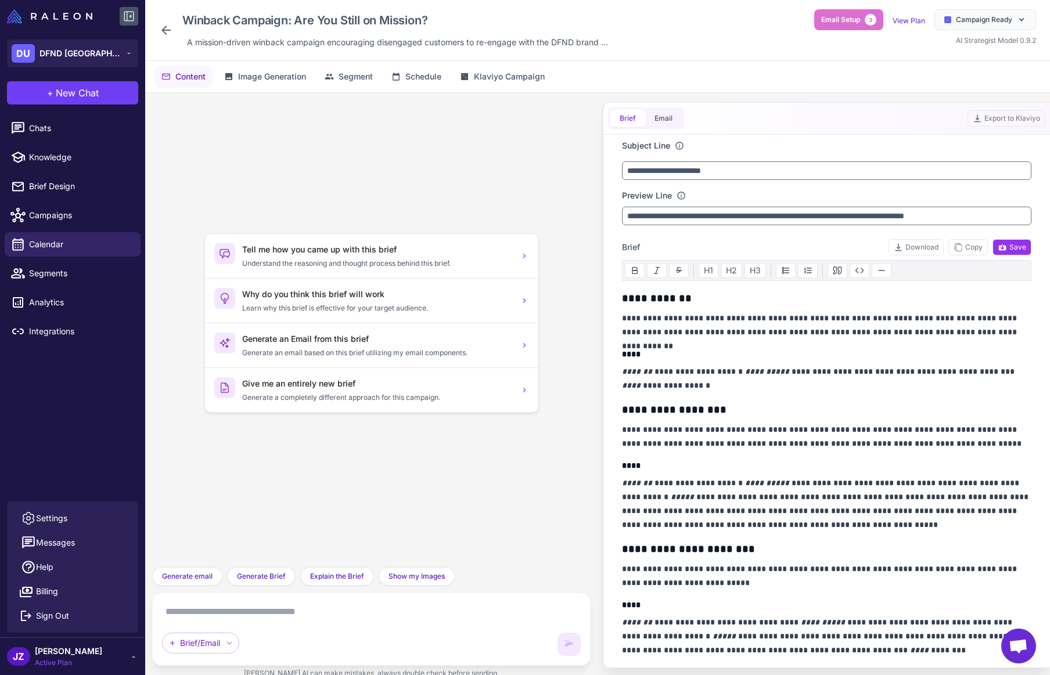
click at [49, 660] on span "Active Plan" at bounding box center [68, 663] width 67 height 10
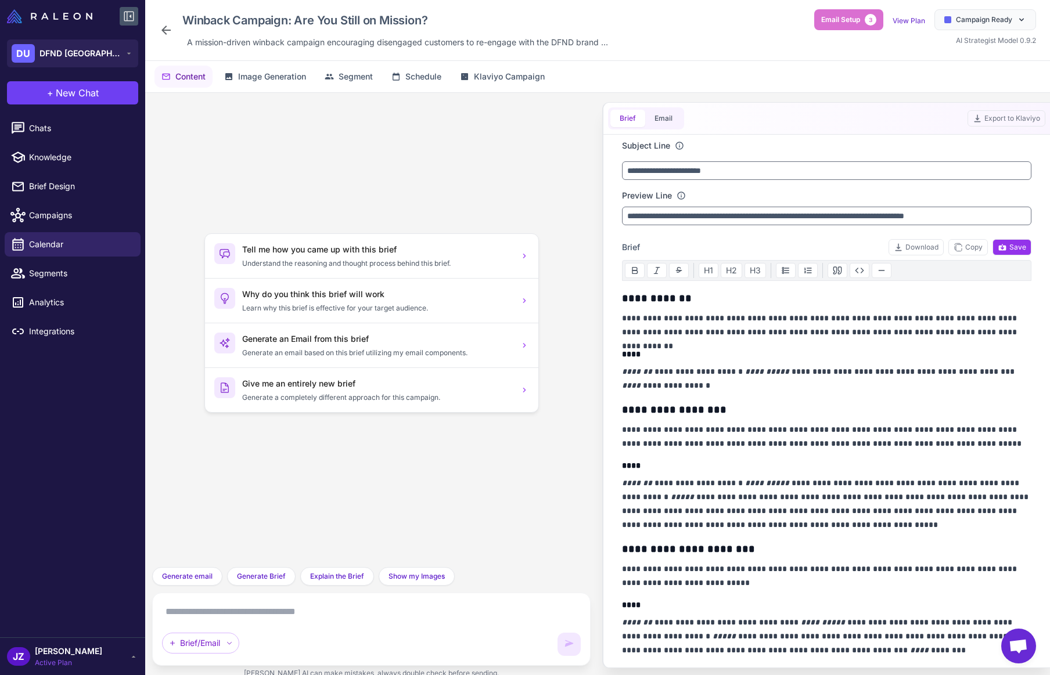
click at [19, 656] on div "JZ" at bounding box center [18, 657] width 23 height 19
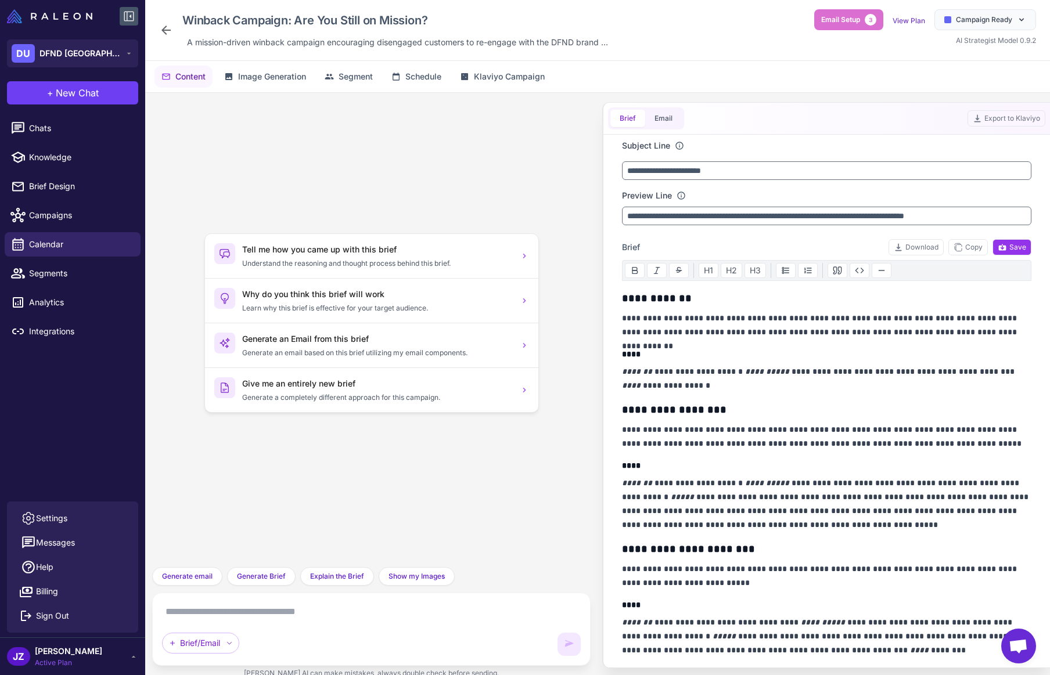
click at [19, 656] on div "JZ" at bounding box center [18, 657] width 23 height 19
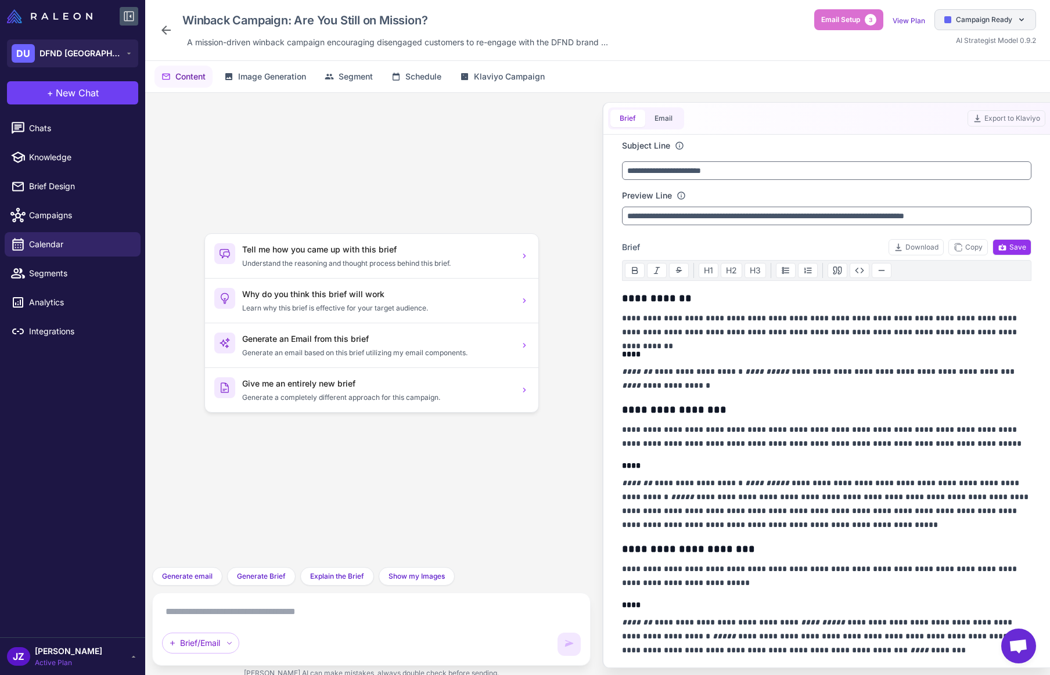
click at [1020, 19] on icon at bounding box center [1021, 19] width 9 height 9
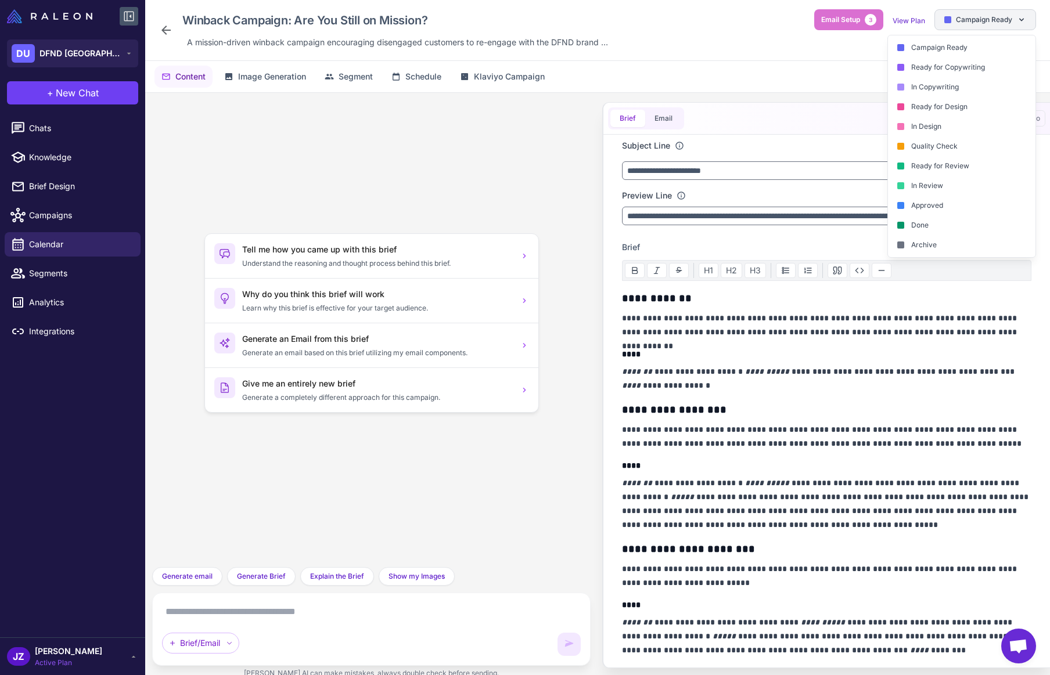
click at [1020, 19] on icon at bounding box center [1021, 19] width 9 height 9
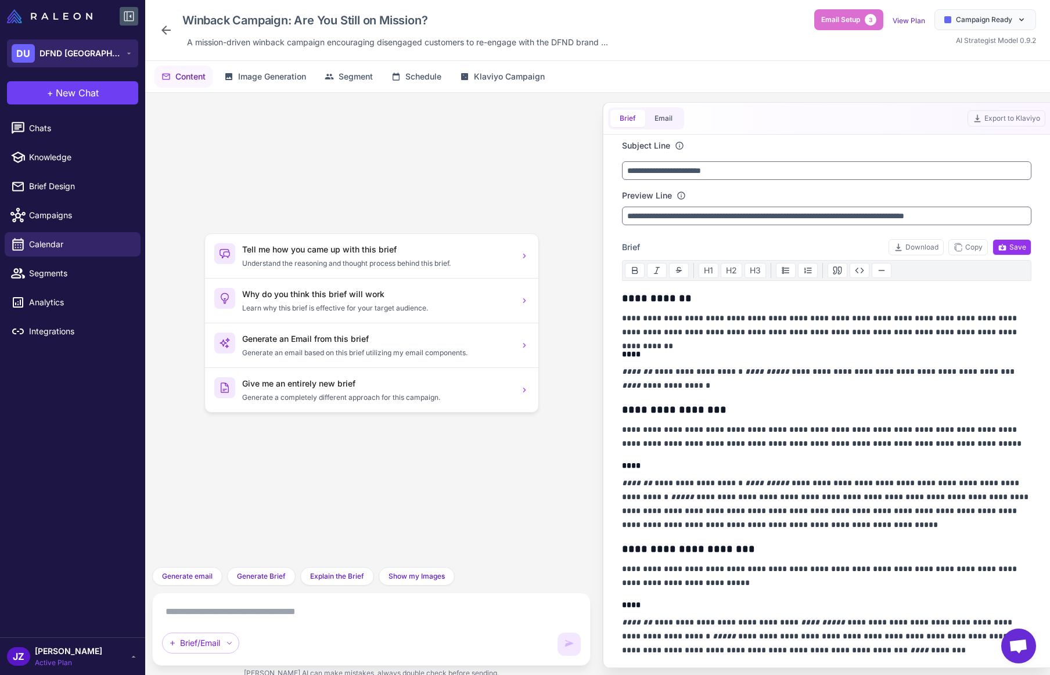
click at [60, 53] on span "DFND USA" at bounding box center [79, 53] width 81 height 13
click at [69, 19] on img at bounding box center [49, 16] width 85 height 14
click at [1023, 21] on icon at bounding box center [1021, 19] width 9 height 9
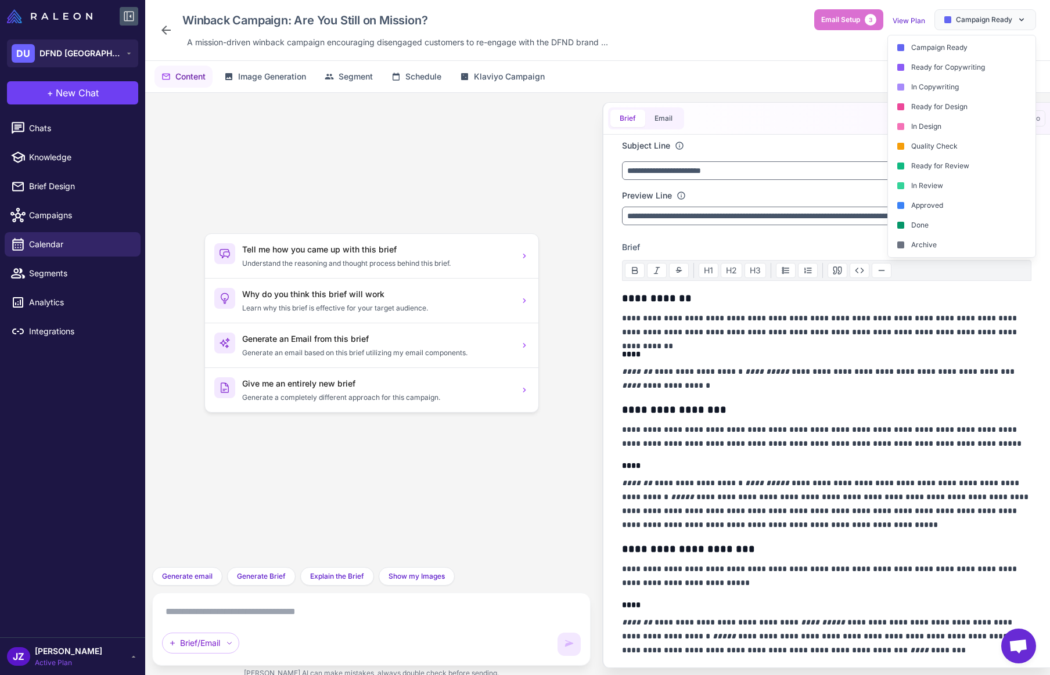
click at [666, 42] on div "Winback Campaign: Are You Still on Mission? A mission-driven winback campaign e…" at bounding box center [597, 30] width 877 height 42
